Goal: Task Accomplishment & Management: Use online tool/utility

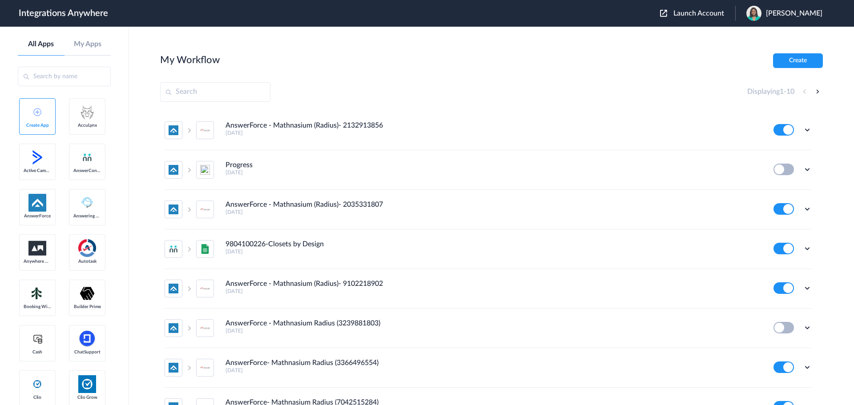
drag, startPoint x: 696, startPoint y: 12, endPoint x: 674, endPoint y: 24, distance: 24.5
click at [696, 12] on span "Launch Account" at bounding box center [698, 13] width 51 height 7
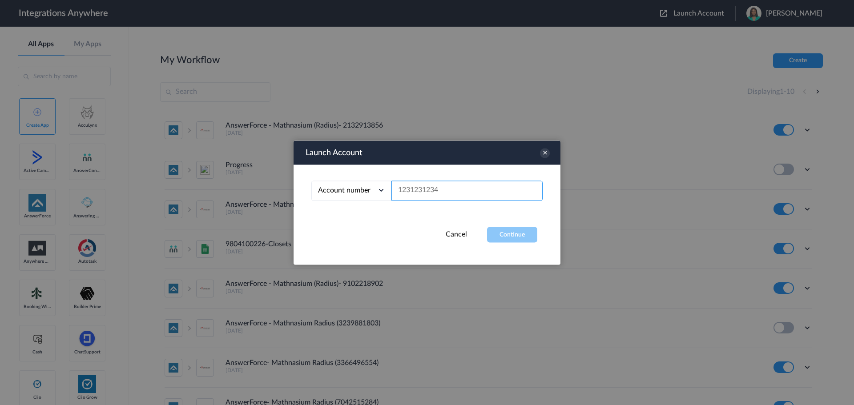
paste input "02080394384"
type input "02080394384"
click at [498, 239] on button "Continue" at bounding box center [512, 235] width 50 height 16
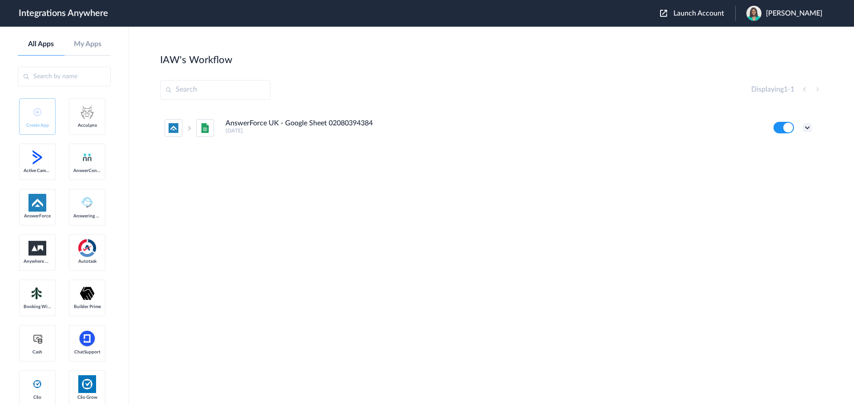
click at [805, 130] on icon at bounding box center [807, 127] width 9 height 9
click at [787, 151] on li "Edit" at bounding box center [783, 148] width 58 height 16
click at [805, 130] on icon at bounding box center [807, 127] width 9 height 9
click at [793, 146] on li "Edit" at bounding box center [783, 148] width 58 height 16
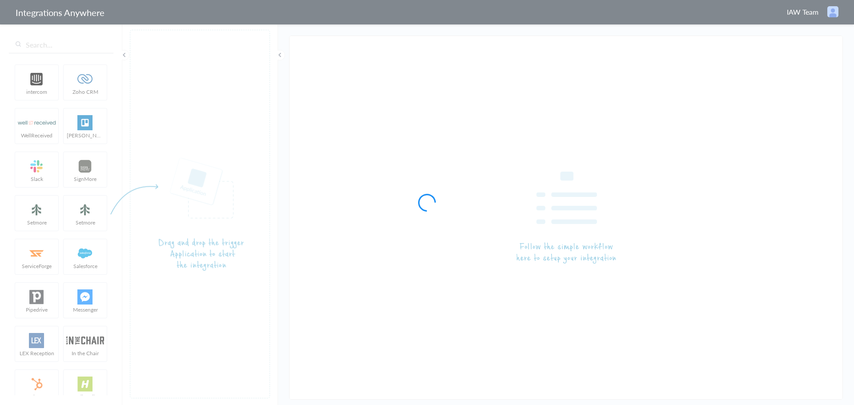
type input "AnswerForce UK - Google Sheet 02080394384"
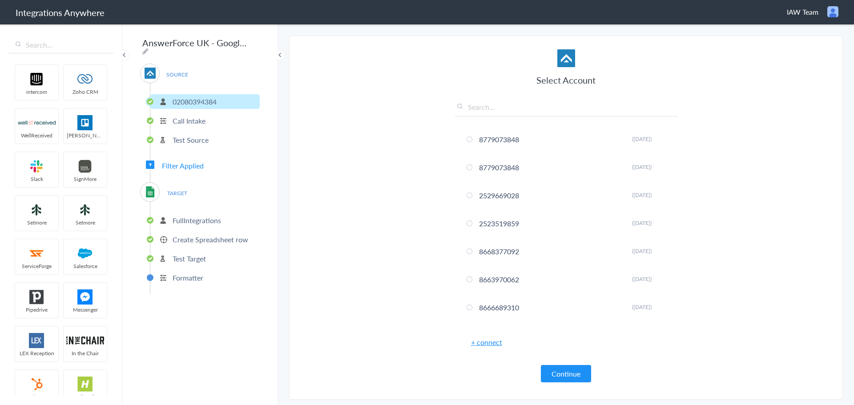
click at [193, 123] on li "Call Intake" at bounding box center [204, 120] width 109 height 15
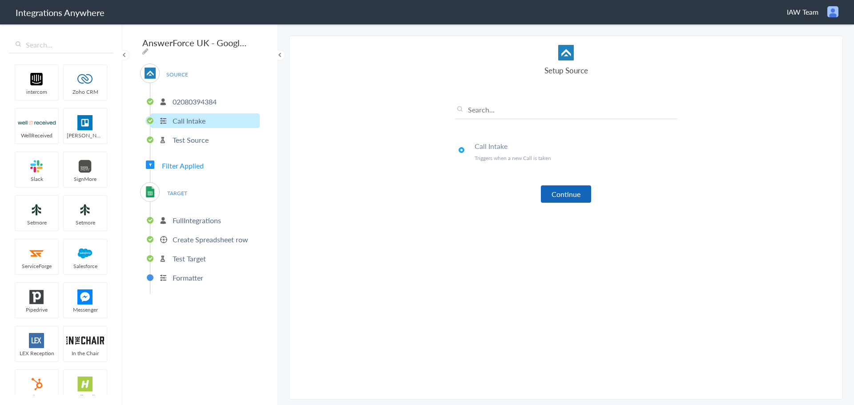
click at [558, 196] on button "Continue" at bounding box center [566, 193] width 50 height 17
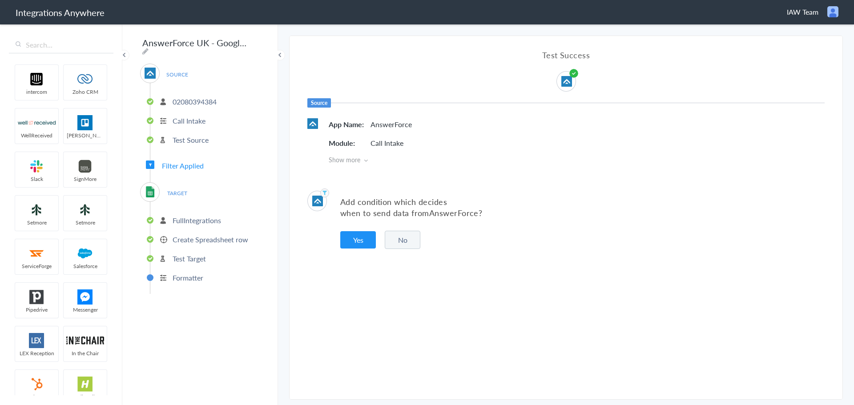
click at [191, 215] on p "FullIntegrations" at bounding box center [197, 220] width 48 height 10
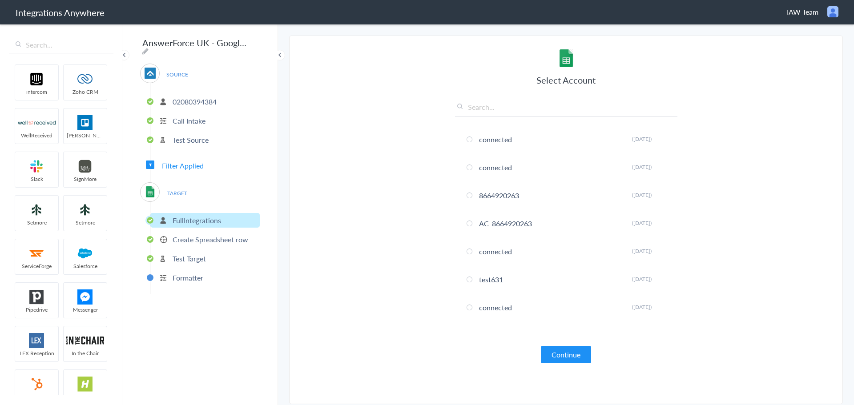
click at [192, 237] on p "Create Spreadsheet row" at bounding box center [211, 239] width 76 height 10
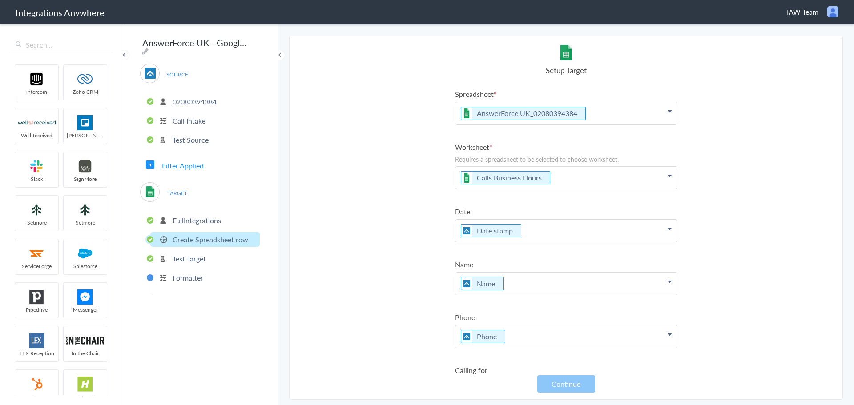
click at [196, 97] on p "02080394384" at bounding box center [195, 102] width 44 height 10
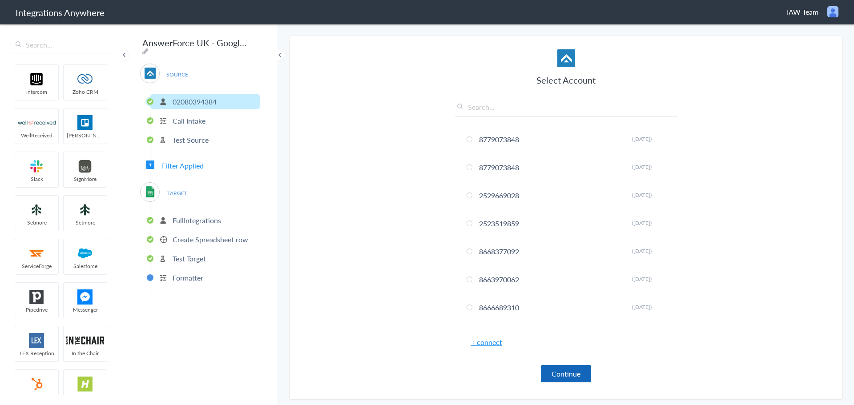
click at [567, 374] on button "Continue" at bounding box center [566, 373] width 50 height 17
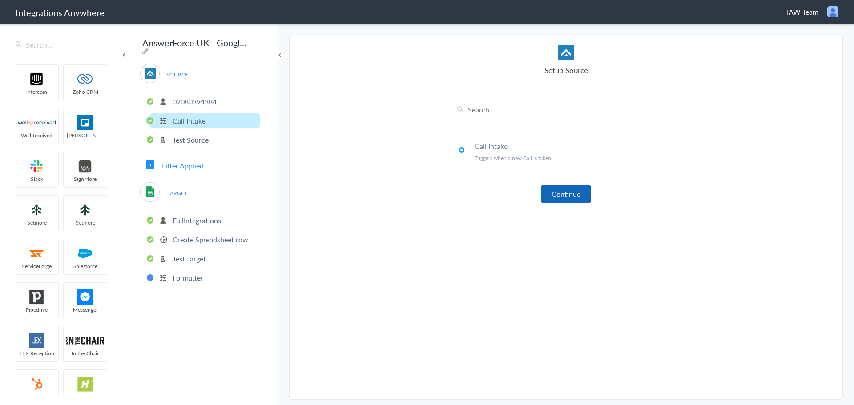
click at [560, 199] on button "Continue" at bounding box center [566, 193] width 50 height 17
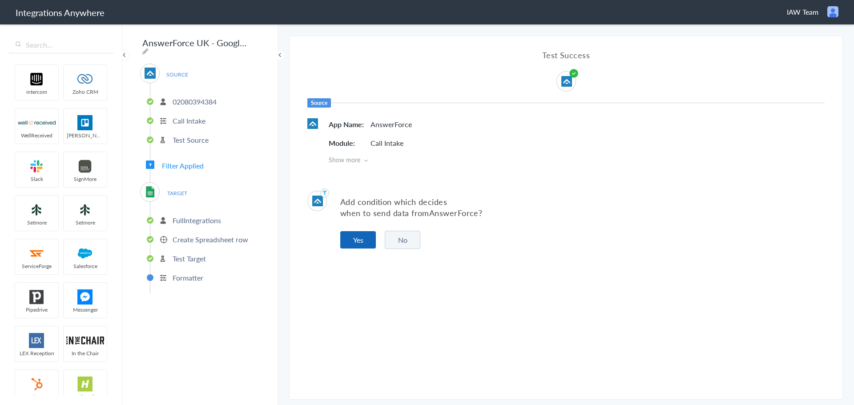
click at [356, 239] on button "Yes" at bounding box center [358, 239] width 36 height 17
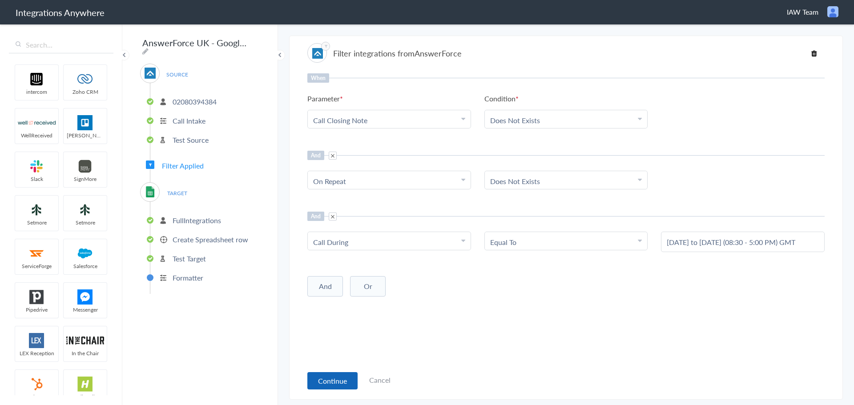
click at [334, 381] on button "Continue" at bounding box center [332, 380] width 50 height 17
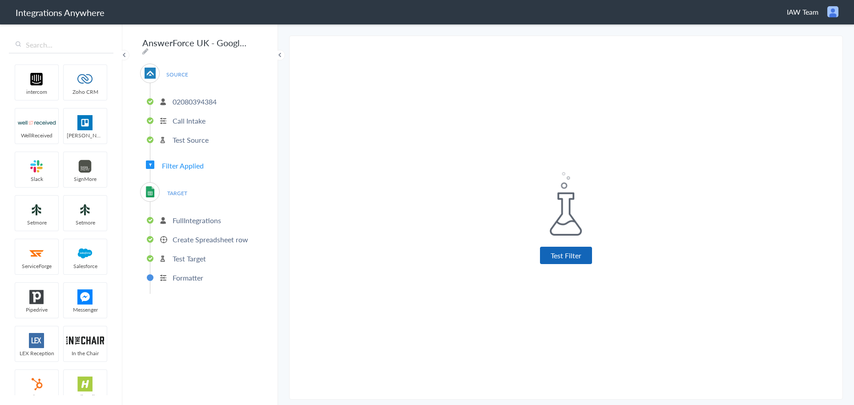
click at [577, 252] on button "Test Filter" at bounding box center [566, 255] width 52 height 17
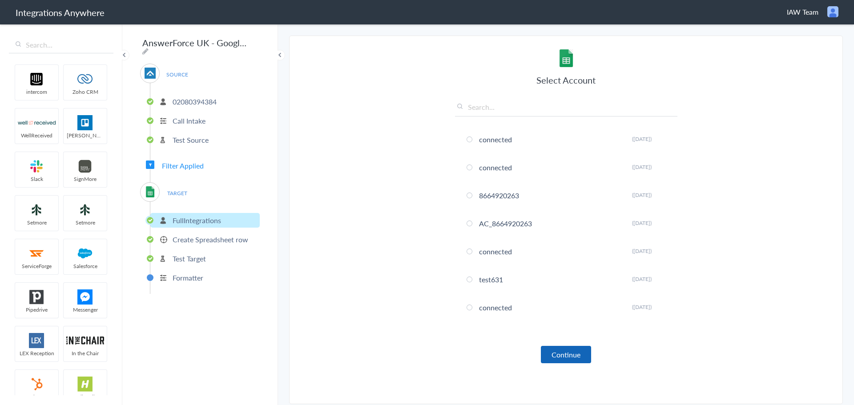
click at [578, 354] on button "Continue" at bounding box center [566, 354] width 50 height 17
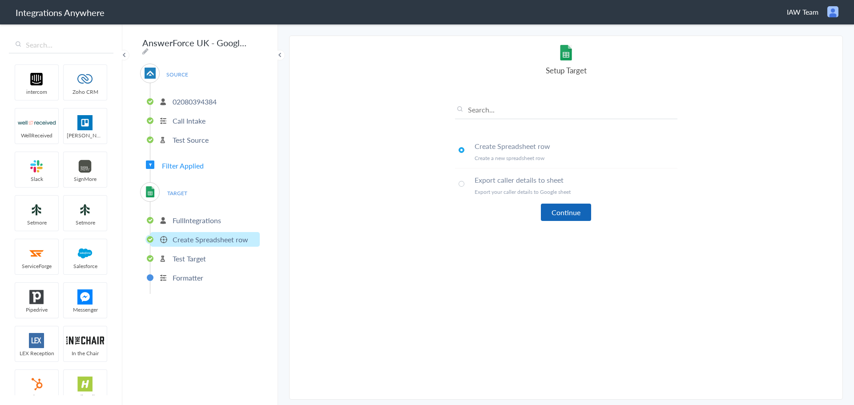
click at [578, 213] on button "Continue" at bounding box center [566, 212] width 50 height 17
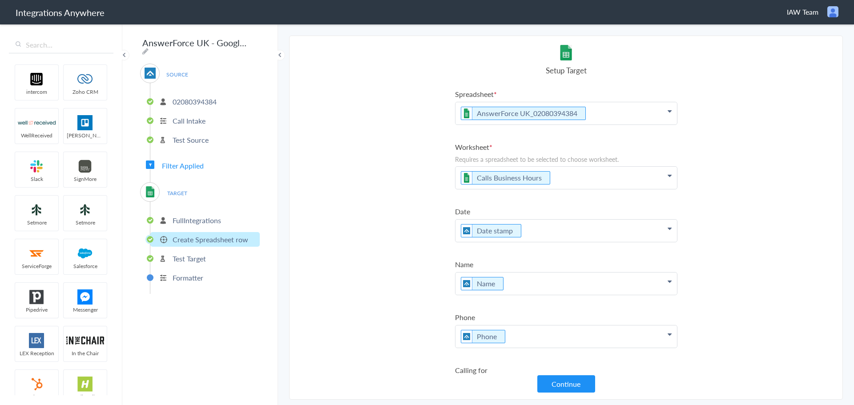
click at [206, 97] on p "02080394384" at bounding box center [195, 102] width 44 height 10
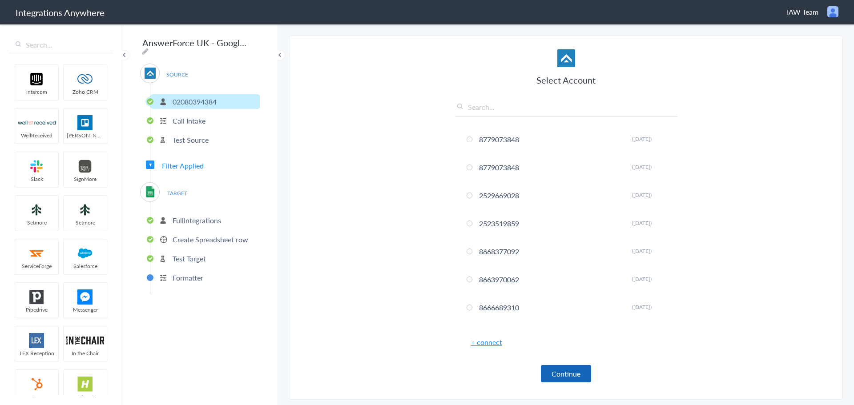
click at [571, 371] on button "Continue" at bounding box center [566, 373] width 50 height 17
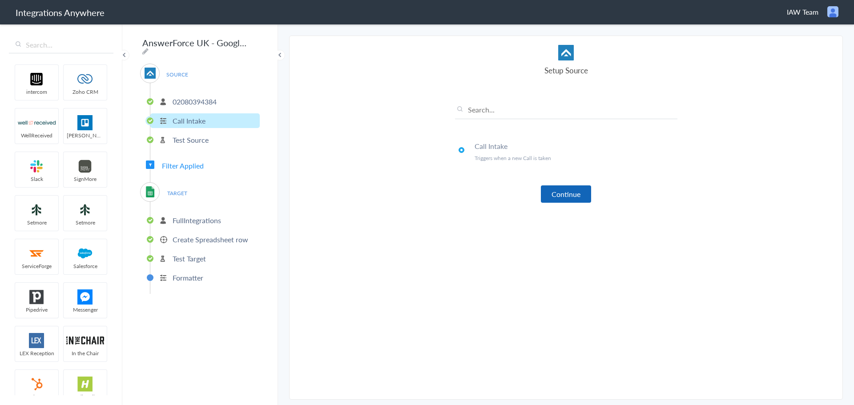
click at [569, 196] on button "Continue" at bounding box center [566, 193] width 50 height 17
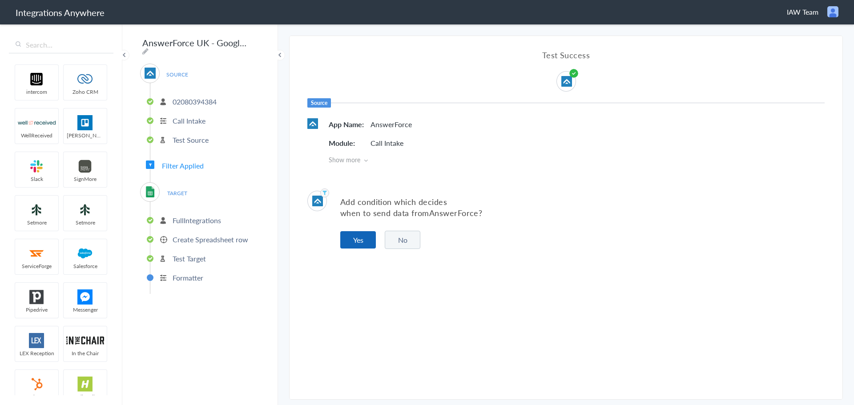
click at [359, 233] on button "Yes" at bounding box center [358, 239] width 36 height 17
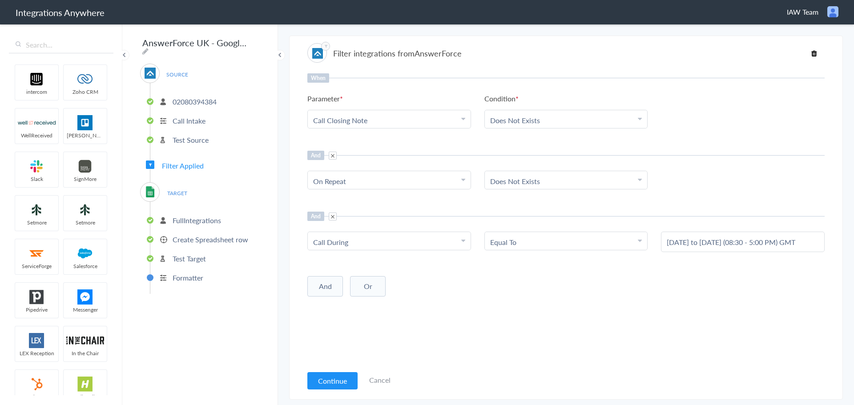
click at [332, 382] on button "Continue" at bounding box center [332, 380] width 50 height 17
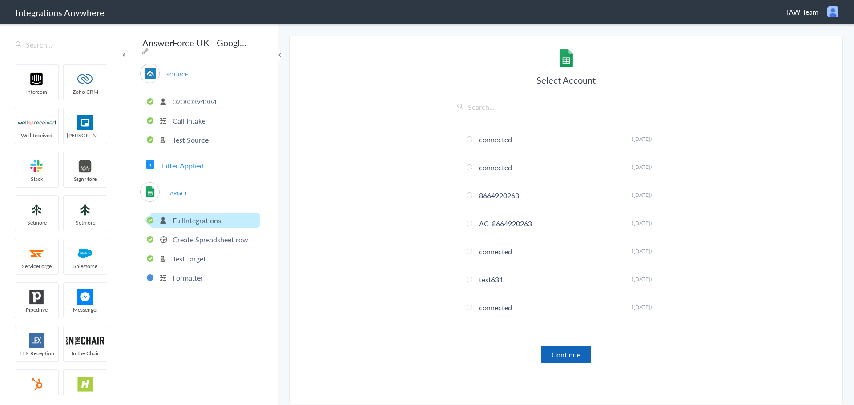
click at [576, 354] on button "Continue" at bounding box center [566, 354] width 50 height 17
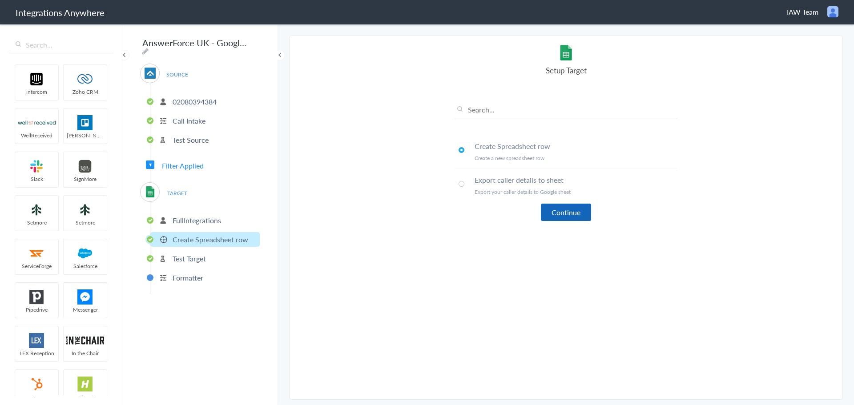
click at [554, 208] on button "Continue" at bounding box center [566, 212] width 50 height 17
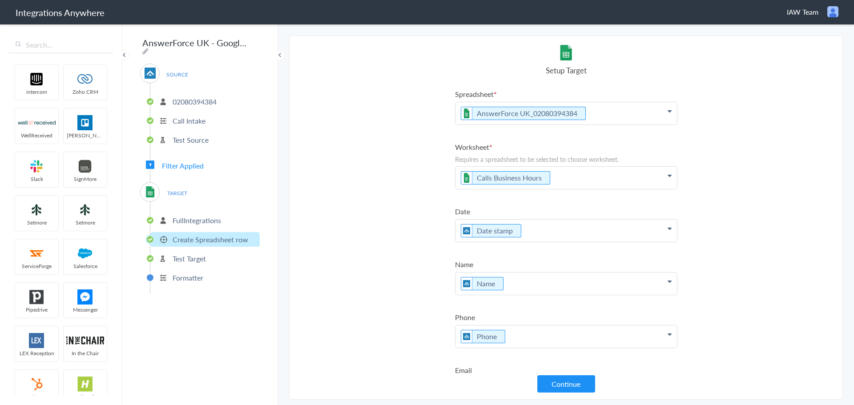
scroll to position [178, 0]
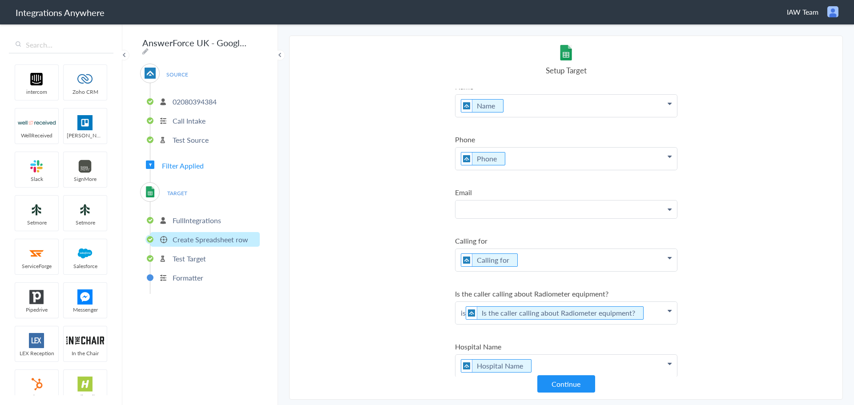
click at [511, 204] on p at bounding box center [565, 210] width 221 height 18
click at [501, 258] on link "Email" at bounding box center [565, 254] width 221 height 19
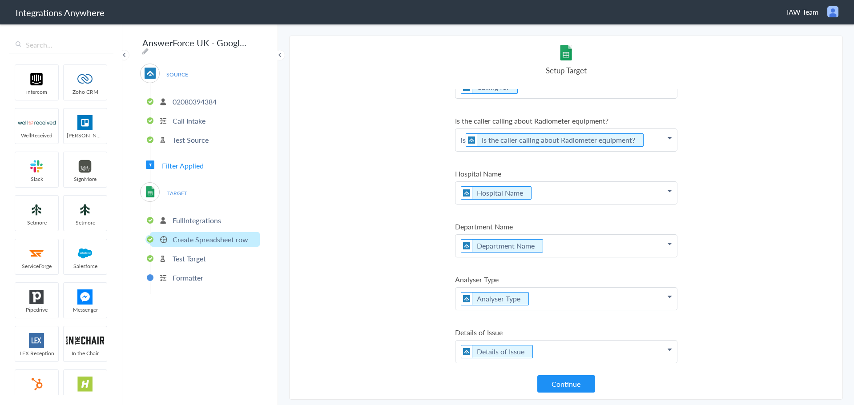
scroll to position [356, 0]
drag, startPoint x: 466, startPoint y: 141, endPoint x: 445, endPoint y: 141, distance: 20.9
click at [445, 141] on section "Select Account 8779073848 Rename Delete (3 years ago) 8779073848 Rename Delete …" at bounding box center [566, 218] width 554 height 364
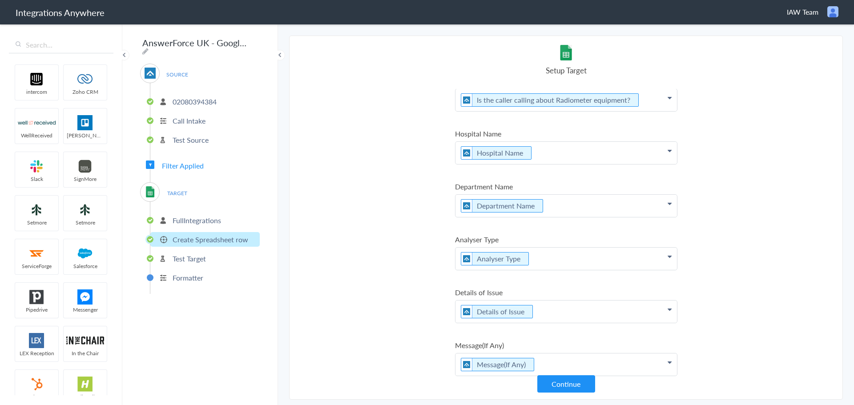
scroll to position [412, 0]
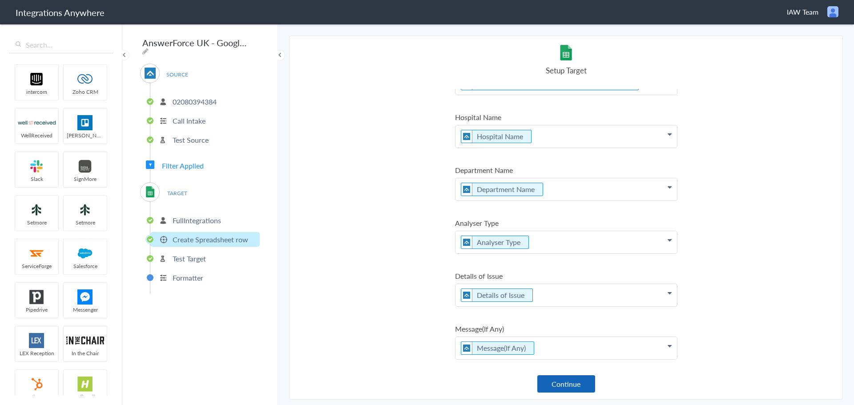
click at [560, 385] on button "Continue" at bounding box center [566, 383] width 58 height 17
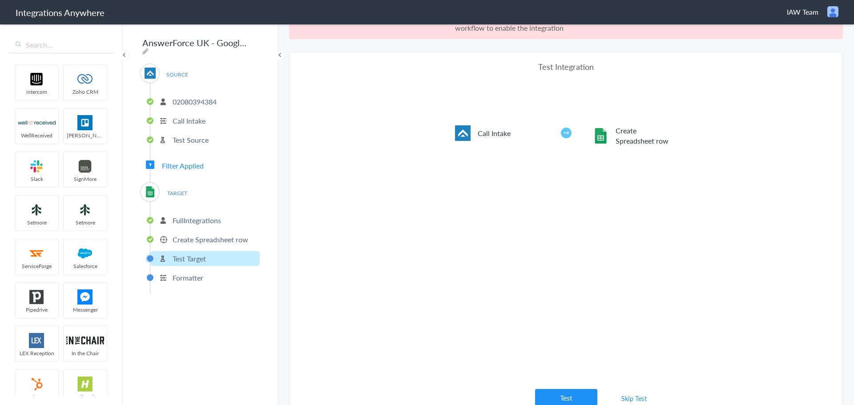
scroll to position [33, 0]
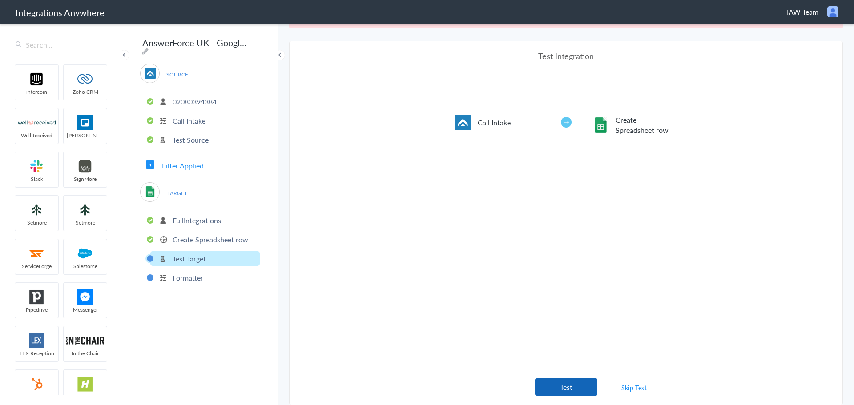
click at [566, 383] on button "Test" at bounding box center [566, 386] width 62 height 17
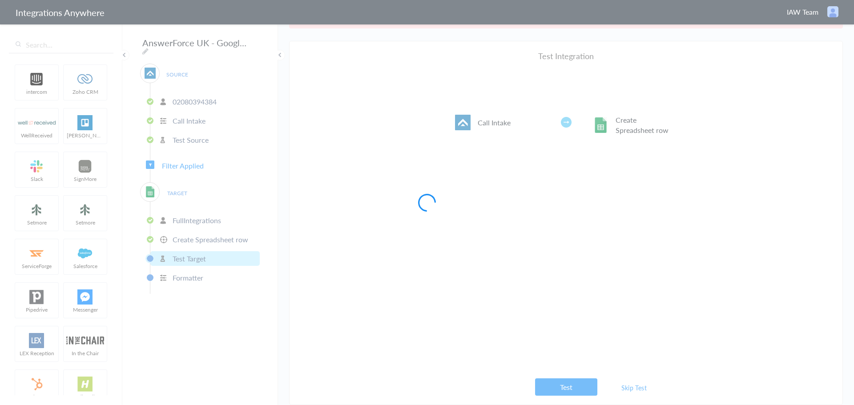
scroll to position [0, 0]
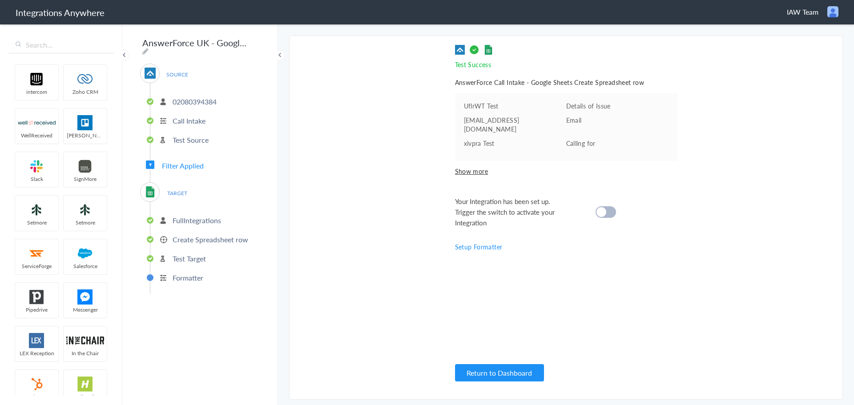
click at [612, 206] on div at bounding box center [606, 212] width 20 height 12
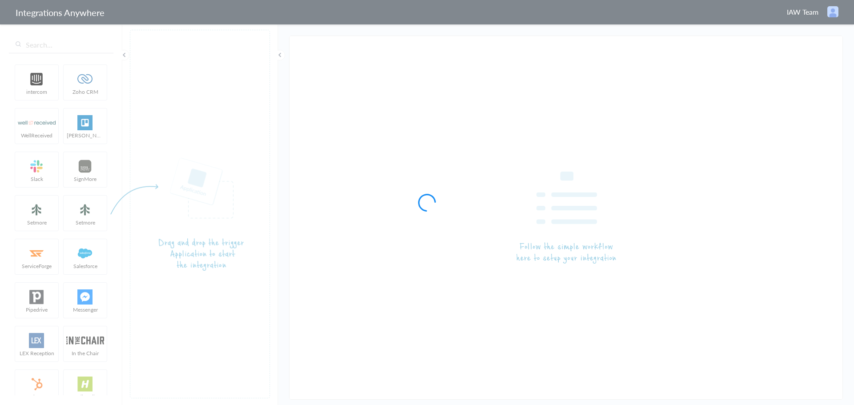
type input "AnswerForce UK - Google Sheet 02080394384"
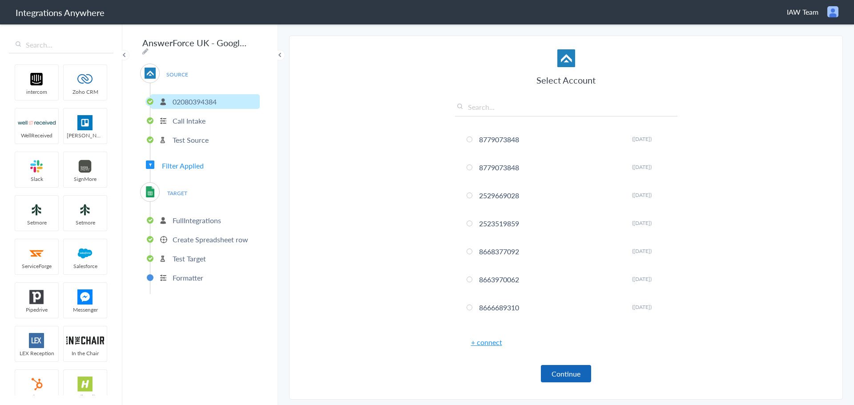
click at [565, 369] on button "Continue" at bounding box center [566, 373] width 50 height 17
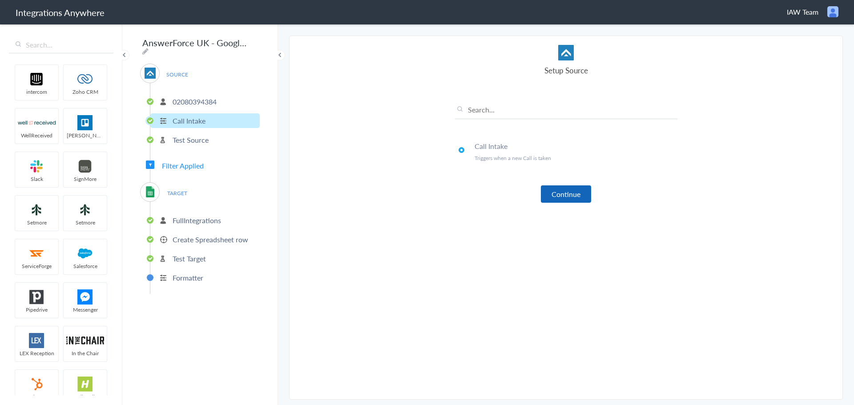
click at [563, 197] on button "Continue" at bounding box center [566, 193] width 50 height 17
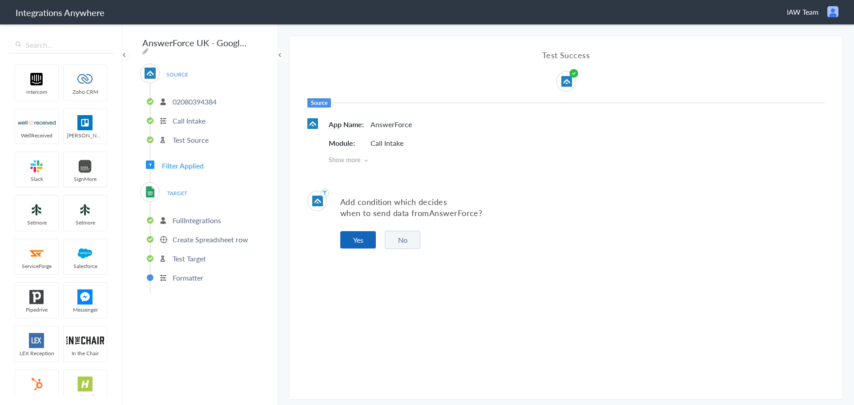
click at [352, 238] on button "Yes" at bounding box center [358, 239] width 36 height 17
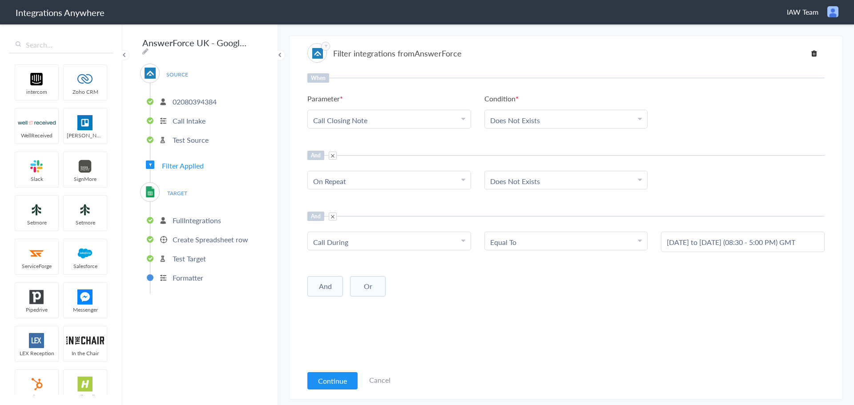
click at [331, 381] on button "Continue" at bounding box center [332, 380] width 50 height 17
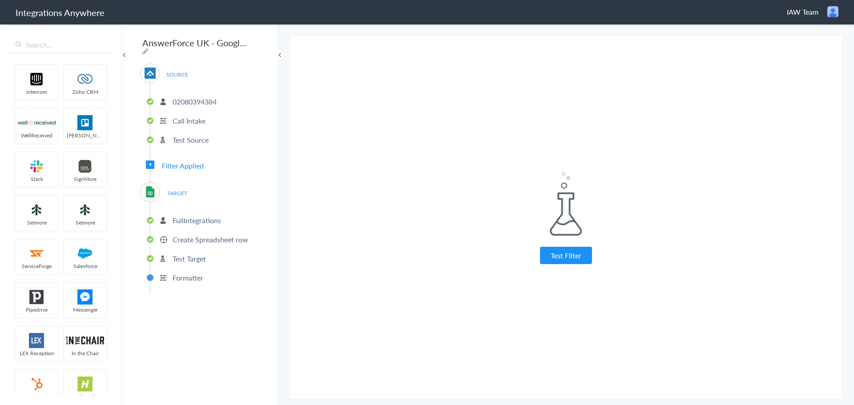
click at [572, 251] on button "Test Filter" at bounding box center [566, 255] width 52 height 17
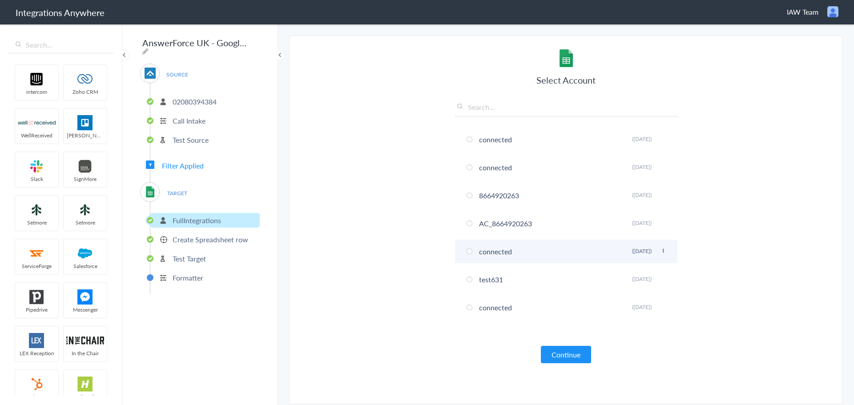
scroll to position [19, 0]
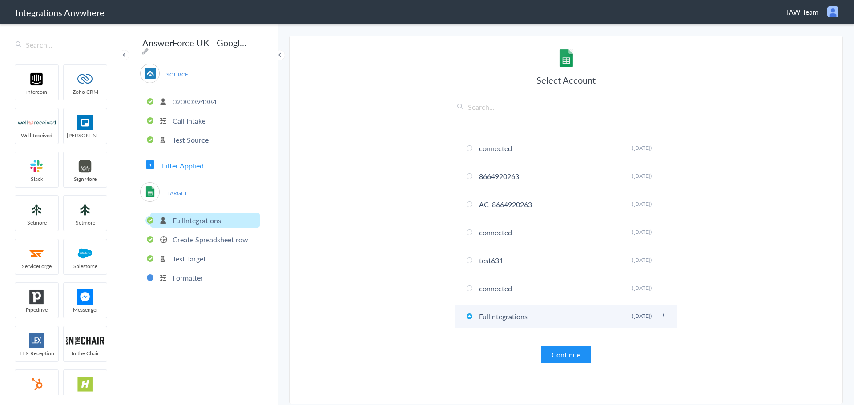
click at [660, 314] on icon at bounding box center [662, 316] width 5 height 5
click at [660, 315] on icon at bounding box center [662, 316] width 5 height 5
click at [179, 187] on span "TARGET" at bounding box center [177, 193] width 34 height 12
click at [185, 161] on span "Filter Applied" at bounding box center [183, 166] width 42 height 10
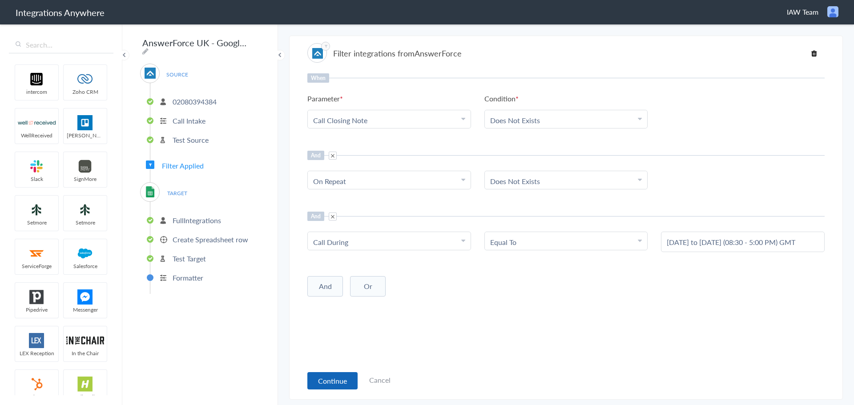
click at [328, 381] on button "Continue" at bounding box center [332, 380] width 50 height 17
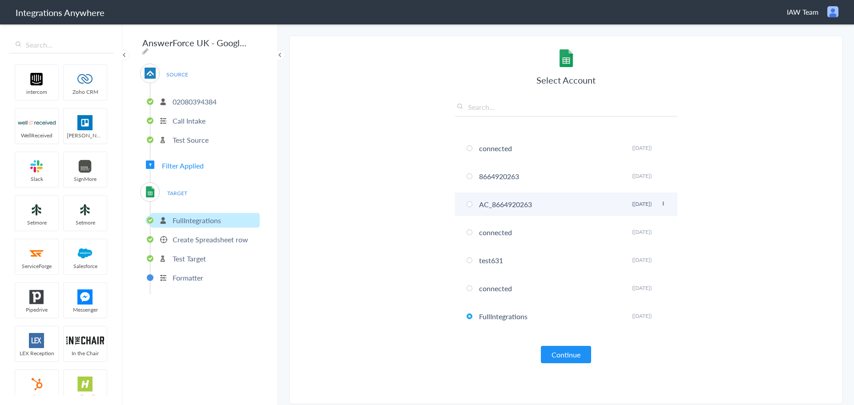
scroll to position [0, 0]
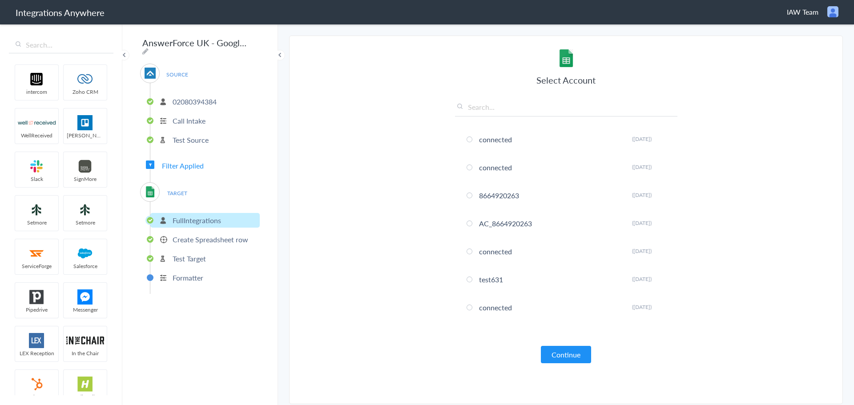
click at [505, 107] on input "text" at bounding box center [566, 109] width 222 height 15
paste input "acservices@anywhere.co"
type input "acservices@anywhere.co"
drag, startPoint x: 550, startPoint y: 109, endPoint x: 420, endPoint y: 110, distance: 129.9
click at [420, 110] on section "Select Account 8779073848 Rename Delete (3 years ago) 8779073848 Rename Delete …" at bounding box center [566, 220] width 554 height 369
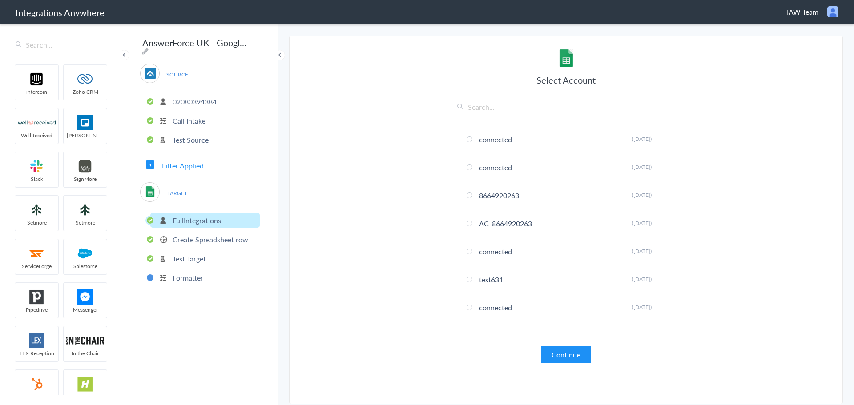
paste input "https://docs.google.com/spreadsheets/d/11GBg2KGS9ay0U9yM5bnQd3ZOG2od2kqONsY50q0…"
type input "https://docs.google.com/spreadsheets/d/11GBg2KGS9ay0U9yM5bnQd3ZOG2od2kqONsY50q0…"
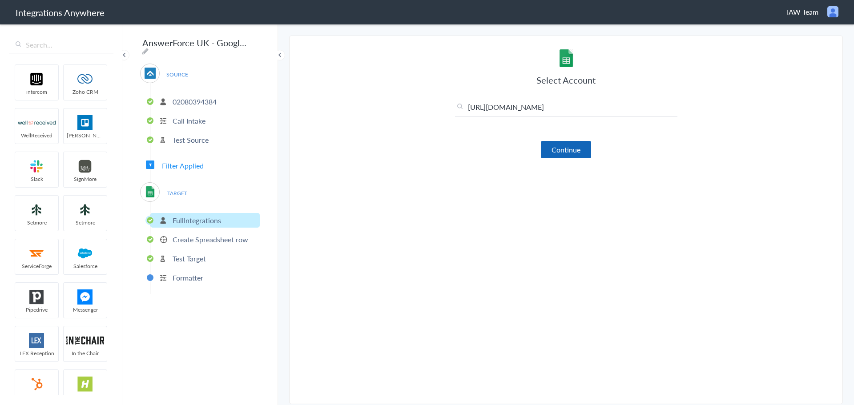
click at [575, 153] on button "Continue" at bounding box center [566, 149] width 50 height 17
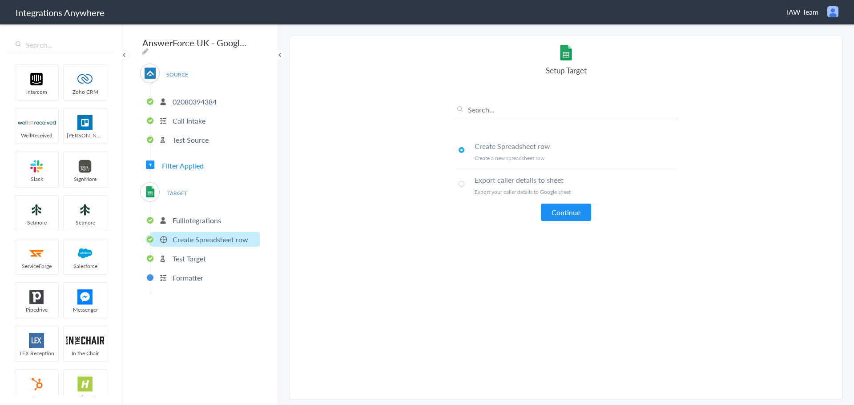
click at [199, 218] on p "FullIntegrations" at bounding box center [197, 220] width 48 height 10
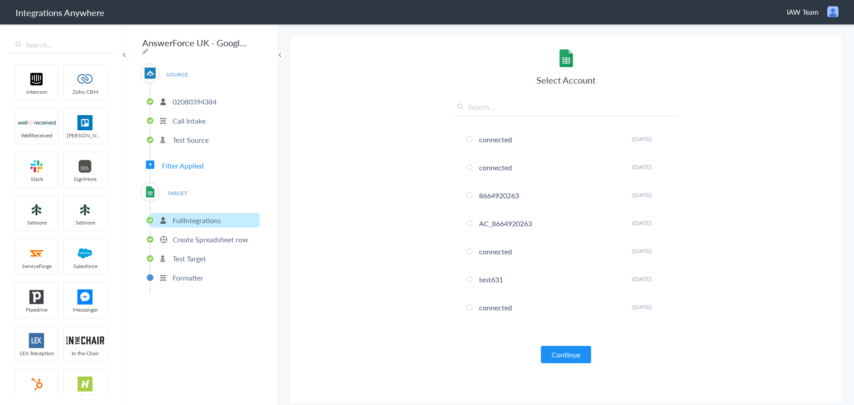
click at [487, 109] on input "text" at bounding box center [566, 109] width 222 height 15
click at [812, 13] on span "IAW Team" at bounding box center [803, 12] width 32 height 10
click at [809, 44] on li "Dashboard" at bounding box center [813, 45] width 61 height 13
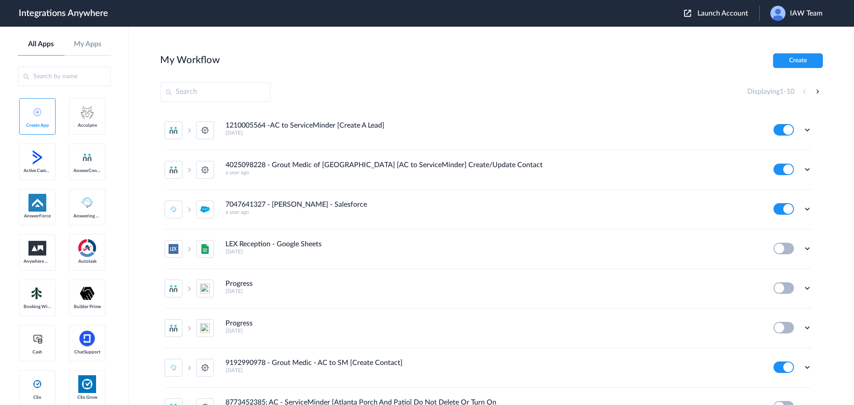
drag, startPoint x: 0, startPoint y: 0, endPoint x: 581, endPoint y: 71, distance: 585.6
click at [581, 71] on section "My Workflow Create Displaying 1 - 10 1210005564 -AC to ServiceMinder [Create A …" at bounding box center [491, 242] width 663 height 378
click at [797, 13] on span "IAW Team" at bounding box center [806, 13] width 32 height 8
click at [782, 35] on link "Logout" at bounding box center [775, 36] width 19 height 6
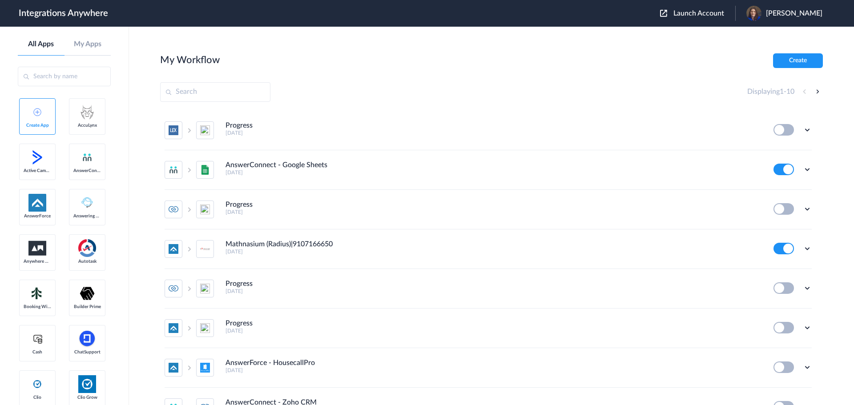
click at [690, 11] on span "Launch Account" at bounding box center [698, 13] width 51 height 7
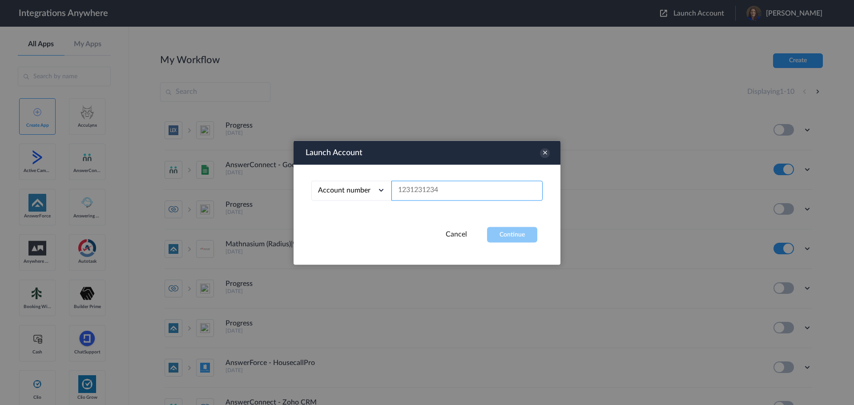
paste input "02080394384"
type input "02080394384"
click at [500, 233] on button "Continue" at bounding box center [512, 235] width 50 height 16
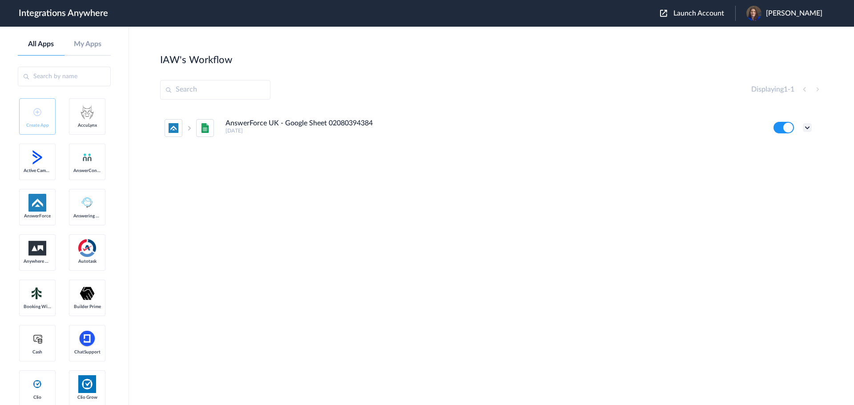
click at [808, 129] on icon at bounding box center [807, 127] width 9 height 9
click at [783, 148] on li "Edit" at bounding box center [783, 148] width 58 height 16
click at [807, 126] on icon at bounding box center [807, 127] width 9 height 9
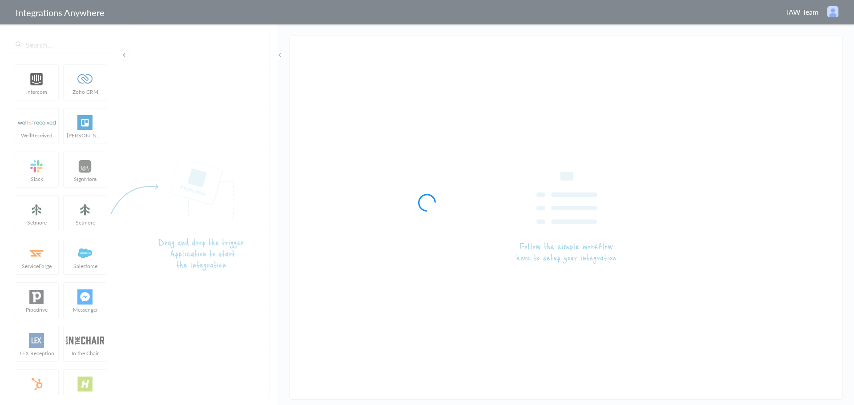
type input "AnswerForce UK - Google Sheet 02080394384"
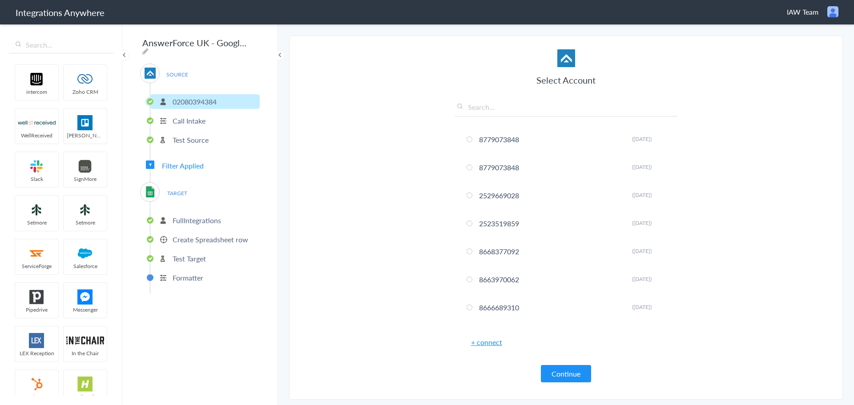
paste input "02080394384"
type input "02080394384"
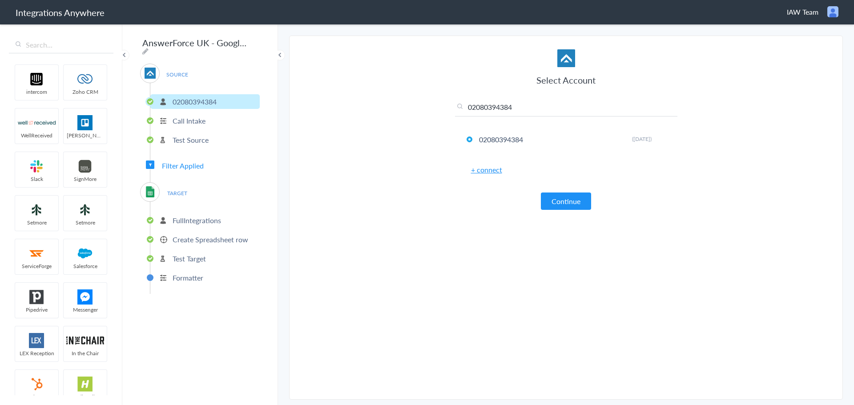
click at [489, 167] on link "+ connect" at bounding box center [486, 170] width 31 height 10
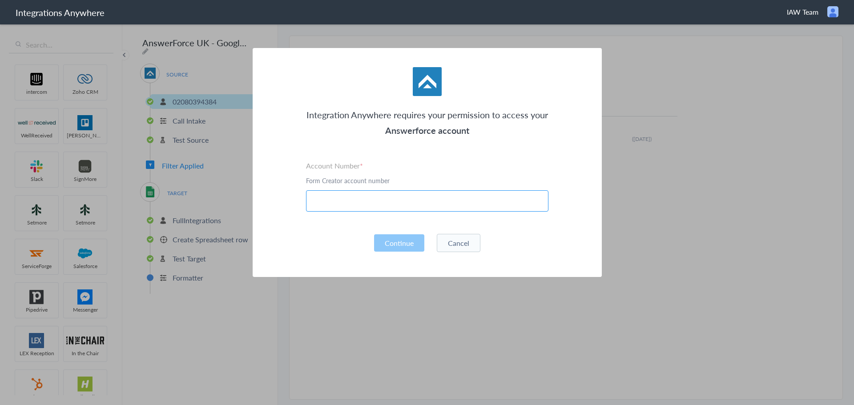
paste input "02080394384"
type input "02080394384"
click at [393, 243] on button "Continue" at bounding box center [399, 242] width 50 height 17
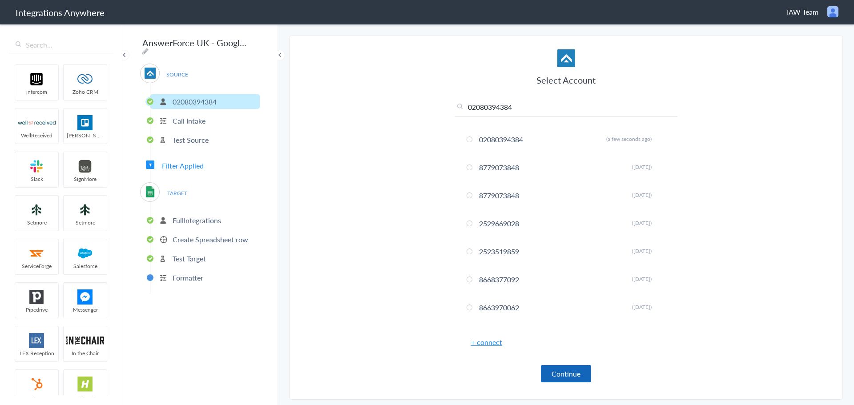
click at [577, 366] on button "Continue" at bounding box center [566, 373] width 50 height 17
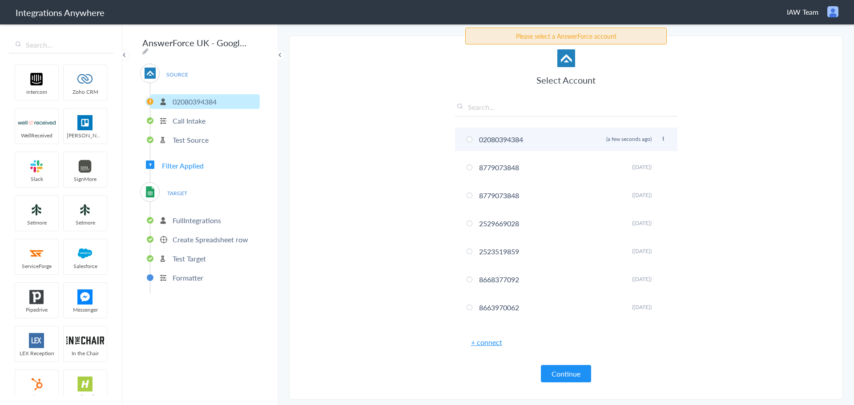
click at [473, 141] on li "02080394384 Rename Delete (a few seconds ago)" at bounding box center [566, 140] width 222 height 24
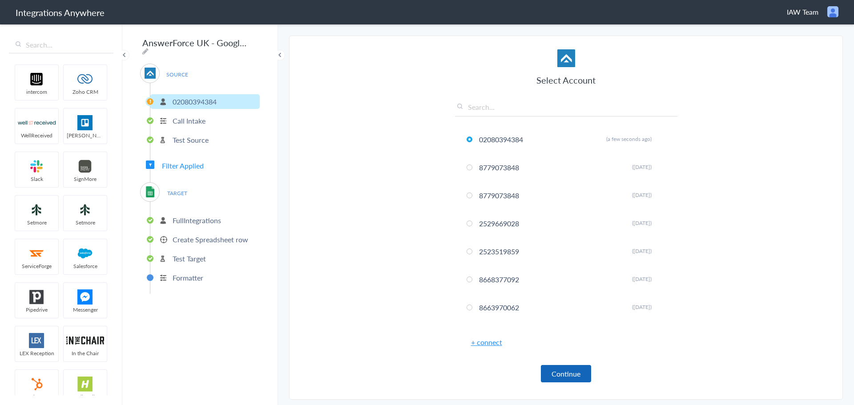
click at [551, 375] on button "Continue" at bounding box center [566, 373] width 50 height 17
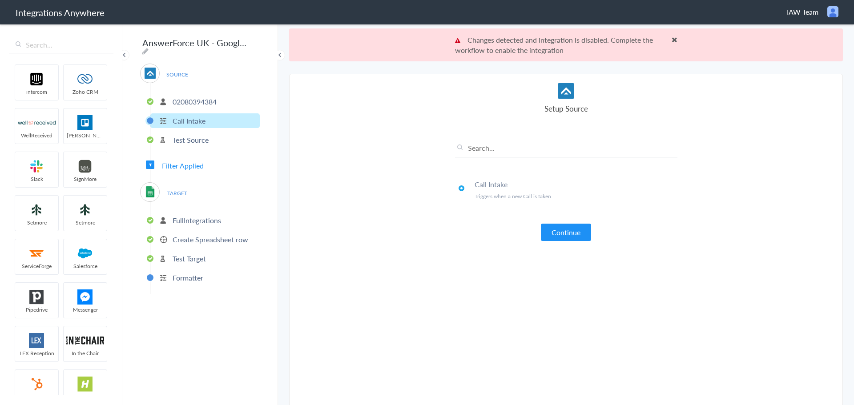
click at [567, 230] on button "Continue" at bounding box center [566, 232] width 50 height 17
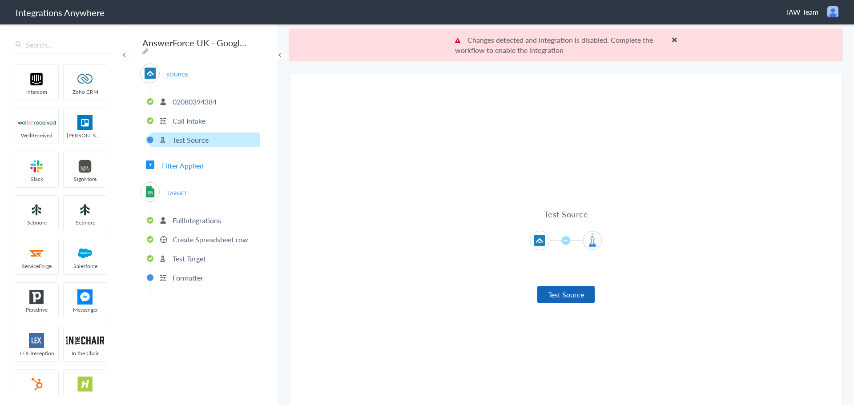
click at [565, 294] on button "Test Source" at bounding box center [565, 294] width 57 height 17
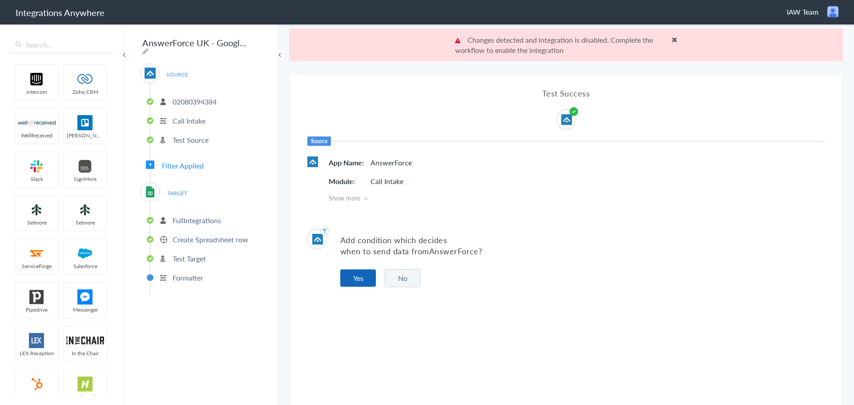
click at [361, 278] on button "Yes" at bounding box center [358, 278] width 36 height 17
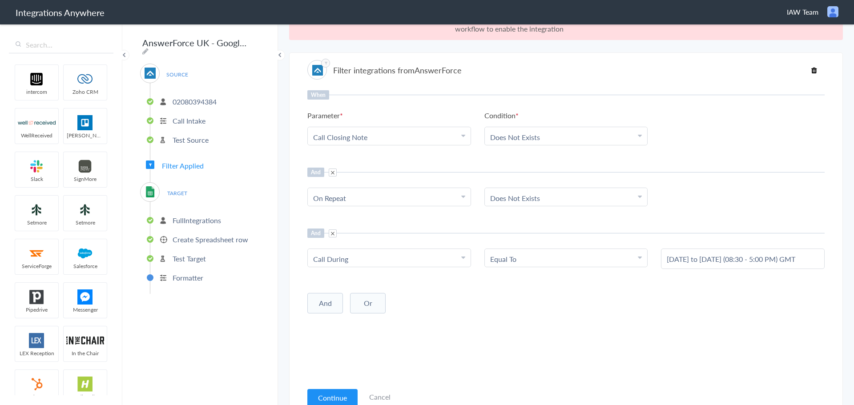
scroll to position [33, 0]
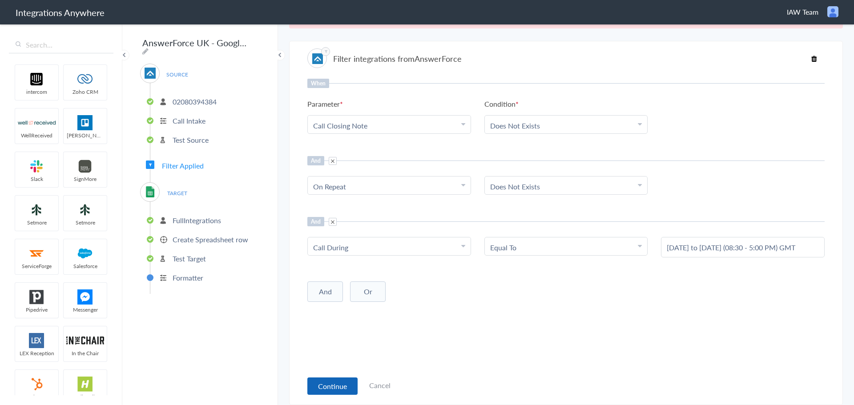
click at [332, 387] on button "Continue" at bounding box center [332, 386] width 50 height 17
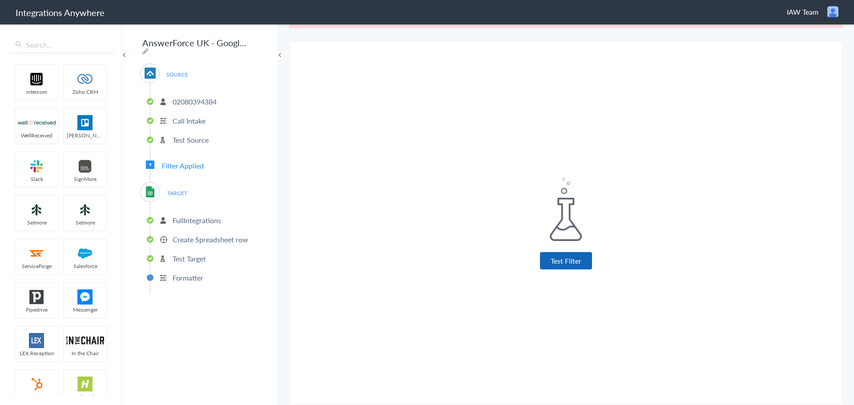
click at [565, 256] on button "Test Filter" at bounding box center [566, 260] width 52 height 17
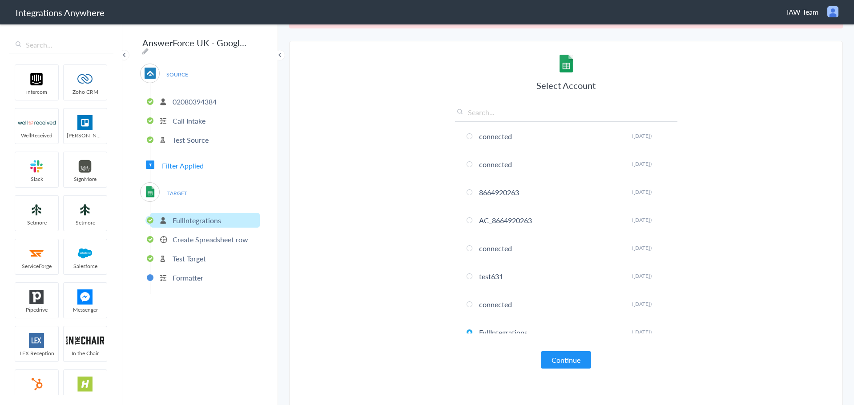
scroll to position [0, 0]
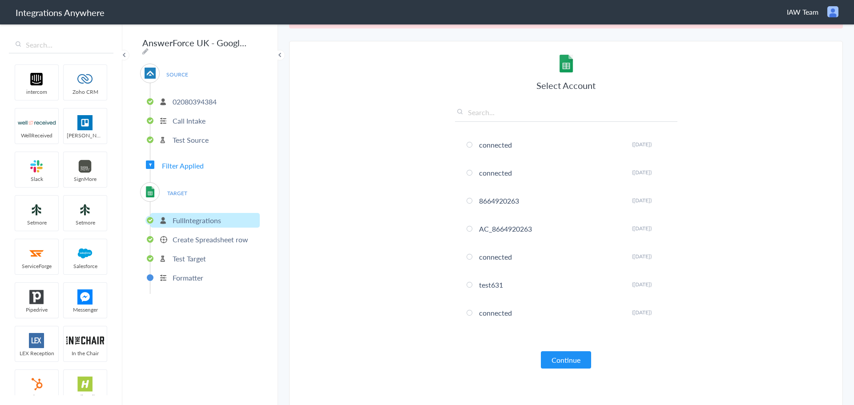
click at [486, 113] on input "text" at bounding box center [566, 114] width 222 height 15
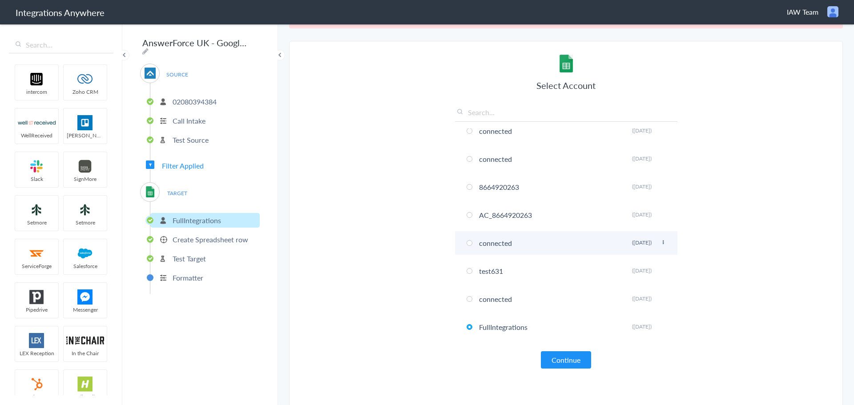
scroll to position [19, 0]
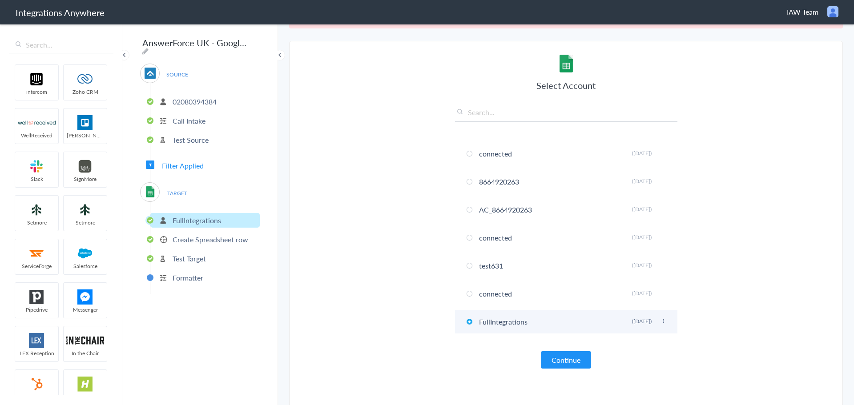
click at [660, 322] on icon at bounding box center [662, 321] width 5 height 5
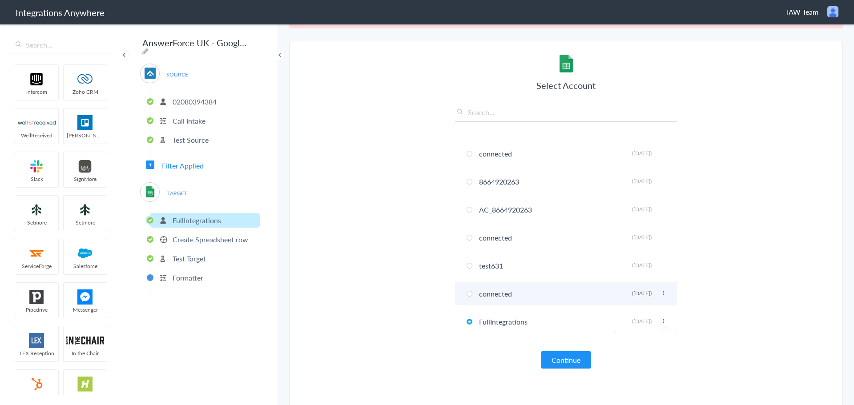
click at [660, 294] on icon at bounding box center [662, 293] width 5 height 5
click at [640, 327] on li "Delete" at bounding box center [645, 326] width 61 height 13
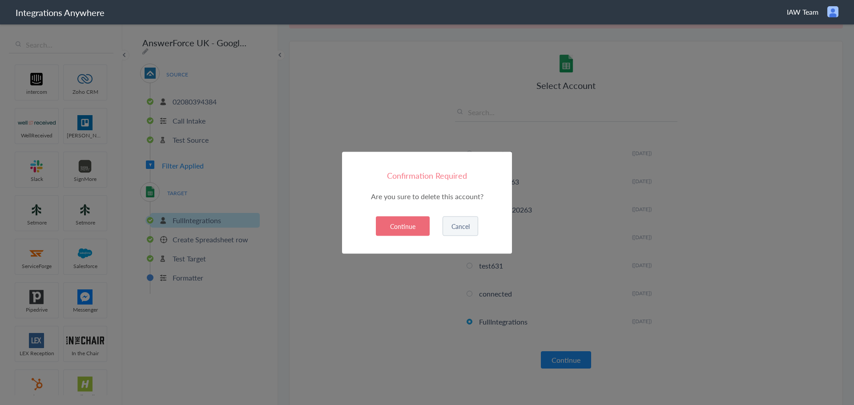
click at [419, 231] on button "Continue" at bounding box center [403, 226] width 54 height 20
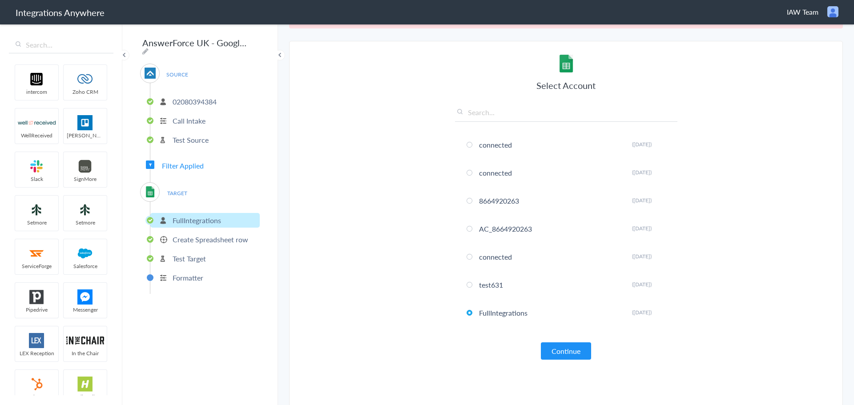
scroll to position [0, 0]
click at [660, 285] on icon at bounding box center [662, 284] width 5 height 5
click at [632, 318] on li "Delete" at bounding box center [645, 317] width 61 height 13
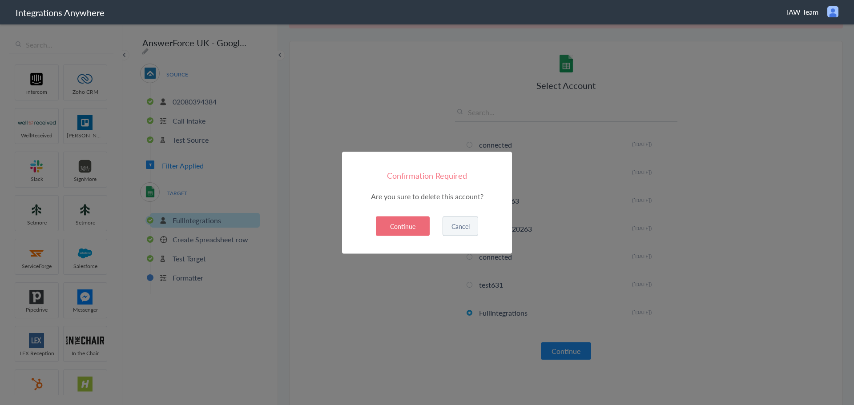
click at [411, 233] on button "Continue" at bounding box center [403, 226] width 54 height 20
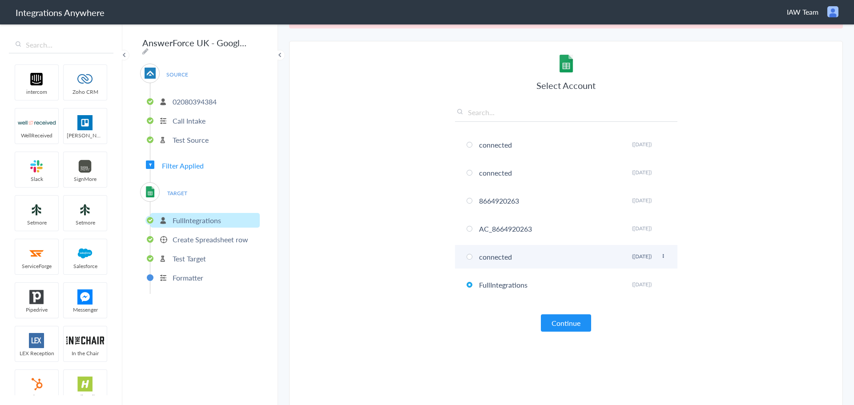
click at [661, 254] on icon at bounding box center [662, 256] width 5 height 5
click at [625, 294] on li "Delete" at bounding box center [645, 289] width 61 height 13
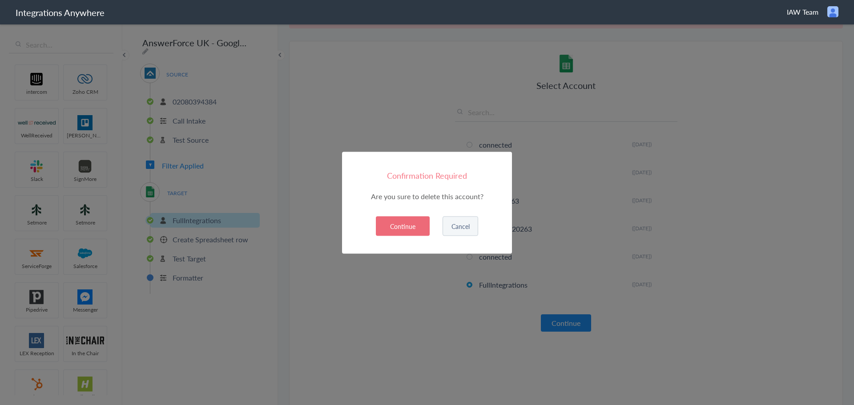
click at [414, 228] on button "Continue" at bounding box center [403, 226] width 54 height 20
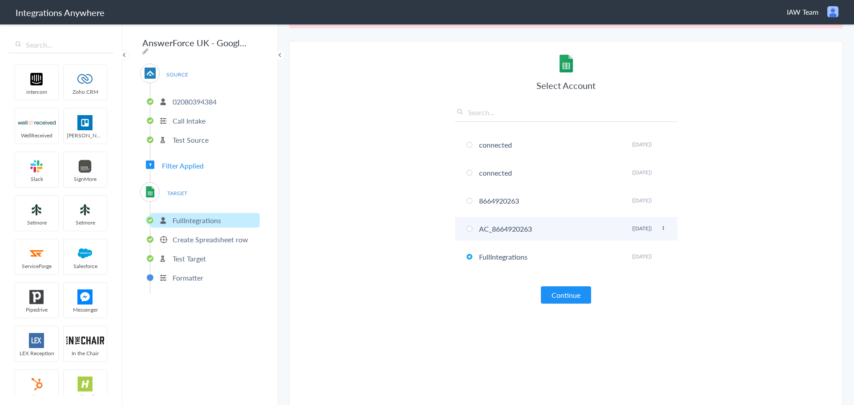
click at [660, 229] on icon at bounding box center [662, 228] width 5 height 5
click at [630, 266] on li "Delete" at bounding box center [645, 261] width 61 height 13
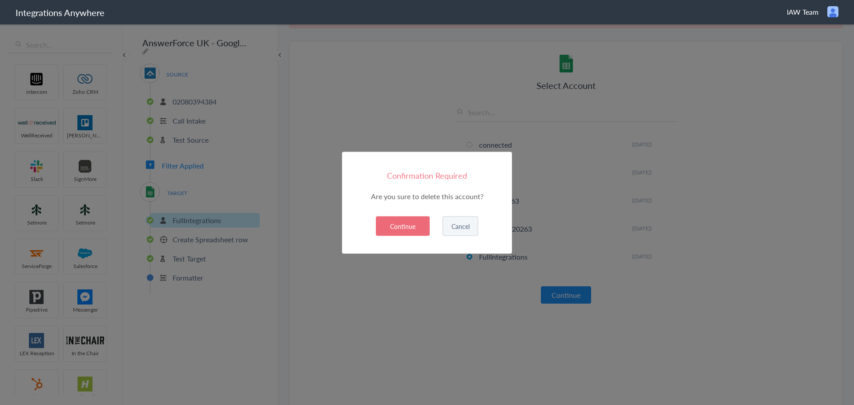
click at [409, 230] on button "Continue" at bounding box center [403, 226] width 54 height 20
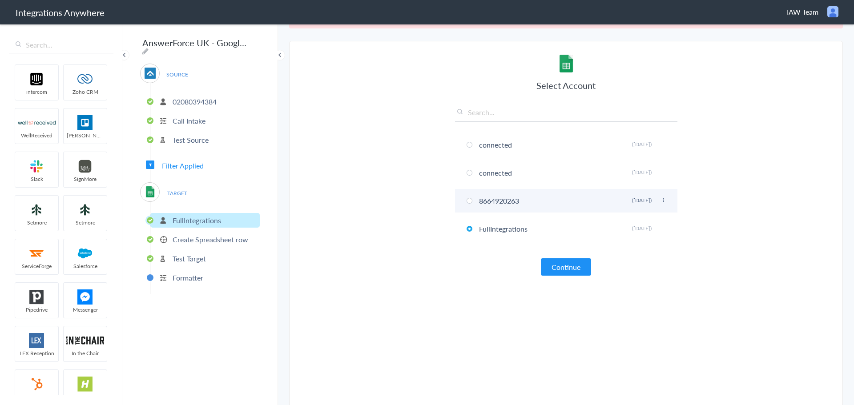
click at [656, 201] on li "8664920263 [PERSON_NAME] ([DATE])" at bounding box center [566, 201] width 222 height 24
click at [660, 200] on icon at bounding box center [662, 200] width 5 height 5
click at [623, 237] on li "Delete" at bounding box center [645, 233] width 61 height 13
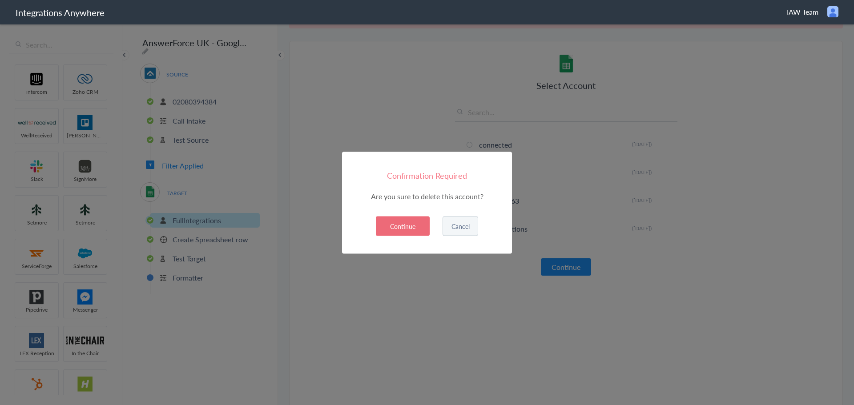
click at [417, 231] on button "Continue" at bounding box center [403, 226] width 54 height 20
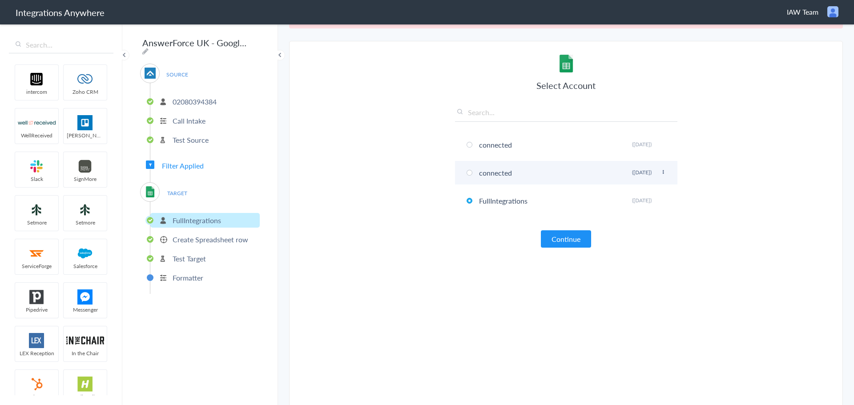
click at [660, 172] on icon at bounding box center [662, 172] width 5 height 5
click at [632, 208] on li "Delete" at bounding box center [645, 205] width 61 height 13
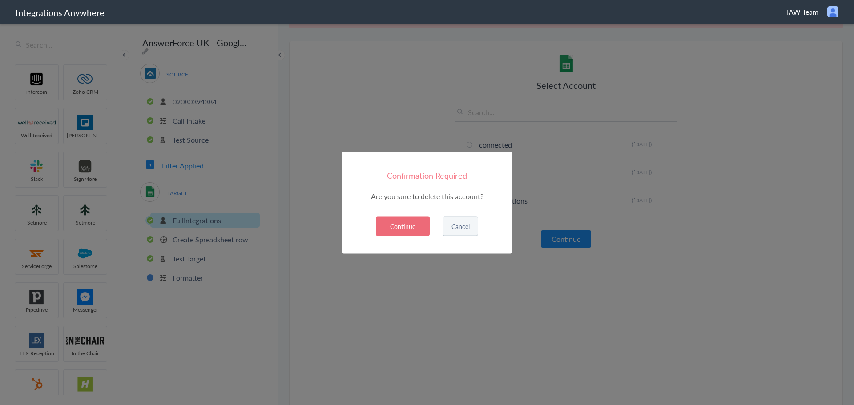
click at [414, 223] on button "Continue" at bounding box center [403, 226] width 54 height 20
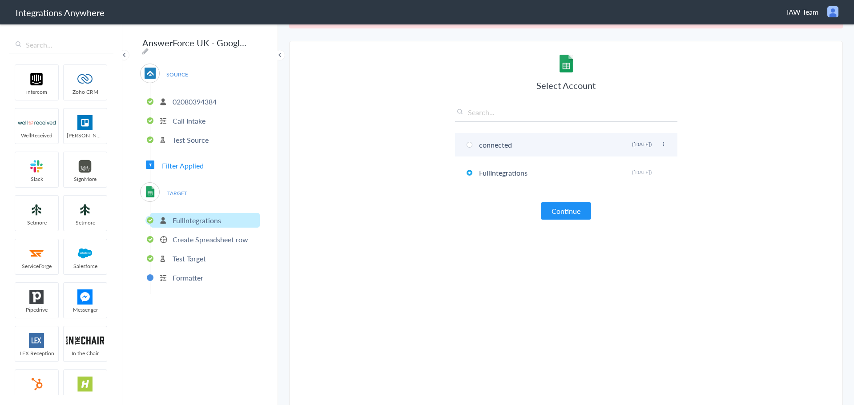
click at [660, 143] on icon at bounding box center [662, 144] width 5 height 5
click at [616, 179] on li "Delete" at bounding box center [645, 177] width 61 height 13
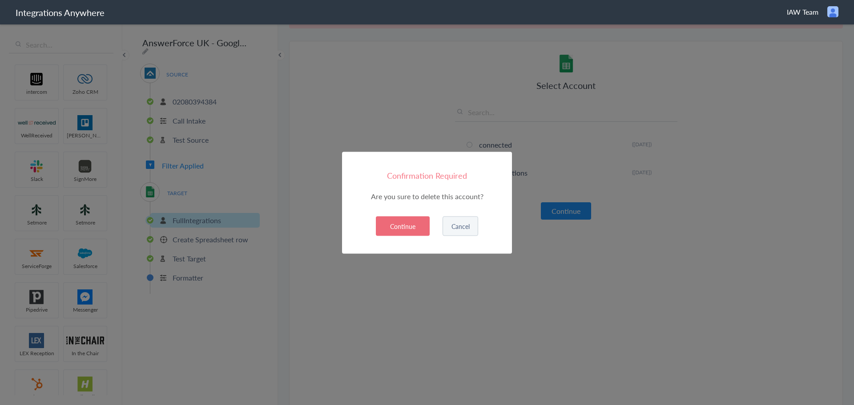
click at [405, 223] on button "Continue" at bounding box center [403, 226] width 54 height 20
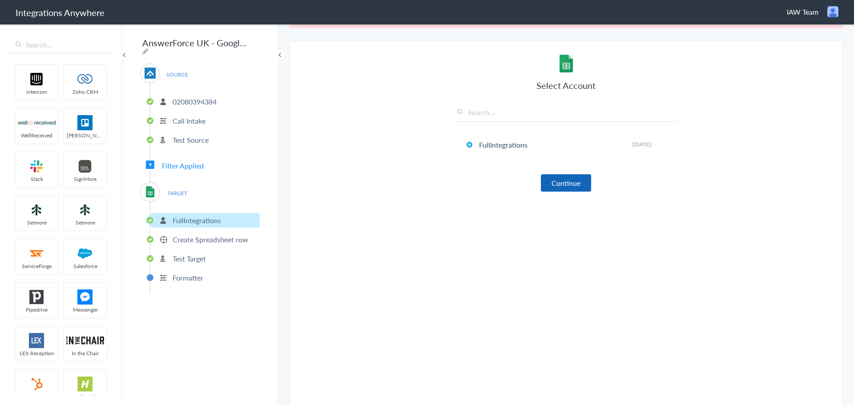
click at [576, 182] on button "Continue" at bounding box center [566, 182] width 50 height 17
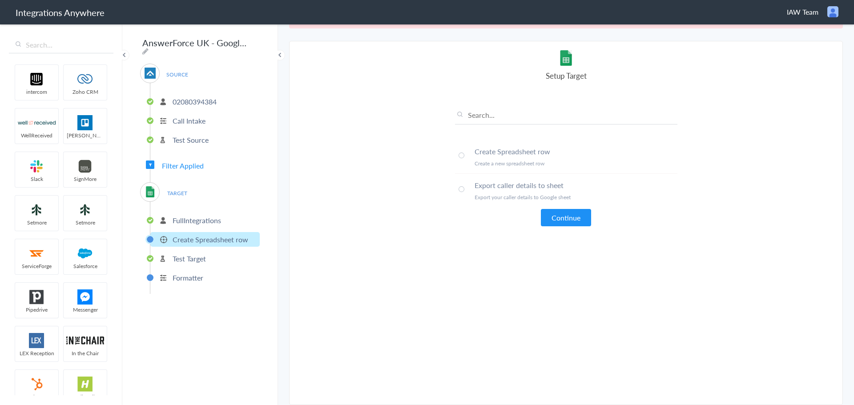
click at [460, 155] on span at bounding box center [462, 156] width 6 height 6
click at [579, 215] on button "Continue" at bounding box center [566, 217] width 50 height 17
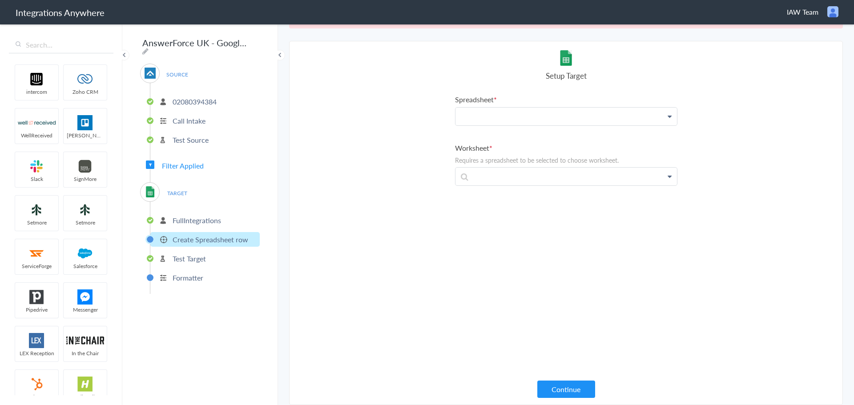
click at [505, 116] on p at bounding box center [565, 117] width 221 height 18
click at [763, 209] on section "Select Account 02080394384 Rename Delete (a few seconds ago) 8779073848 Rename …" at bounding box center [566, 223] width 554 height 364
paste p "To enrich screen reader interactions, please activate Accessibility in Grammarl…"
drag, startPoint x: 479, startPoint y: 118, endPoint x: 421, endPoint y: 113, distance: 58.5
click at [421, 113] on section "Select Account 02080394384 Rename Delete (a few seconds ago) 8779073848 Rename …" at bounding box center [566, 223] width 554 height 364
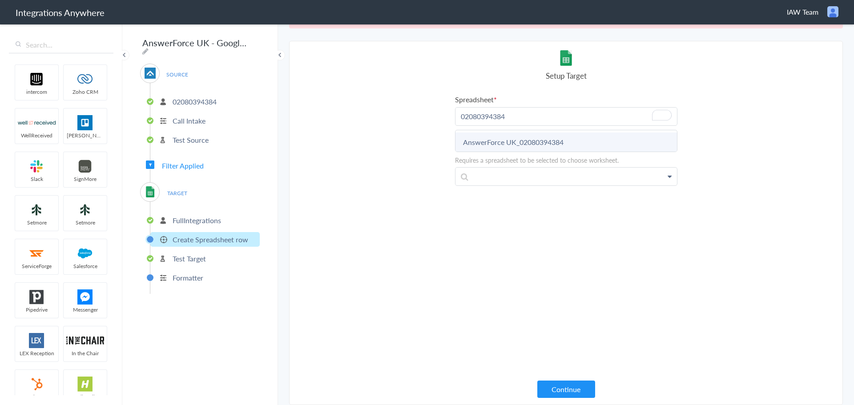
click at [517, 141] on link "AnswerForce UK_02080394384" at bounding box center [565, 142] width 221 height 19
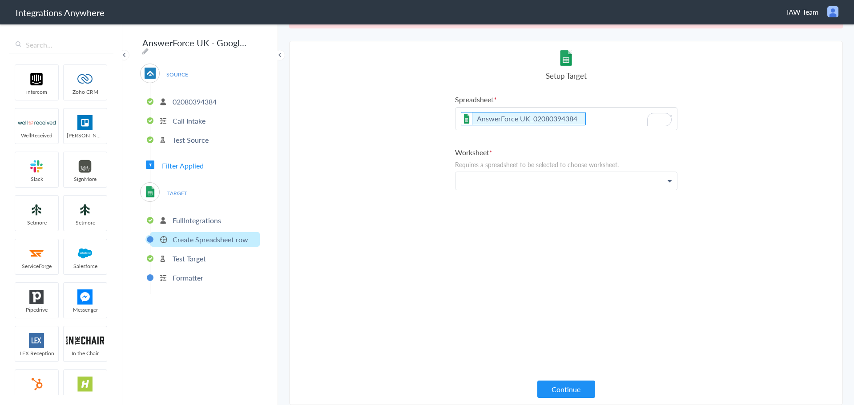
click at [510, 173] on p at bounding box center [565, 181] width 221 height 18
click at [512, 223] on link "Calls Business Hours" at bounding box center [565, 225] width 221 height 19
click at [506, 234] on p at bounding box center [565, 234] width 221 height 18
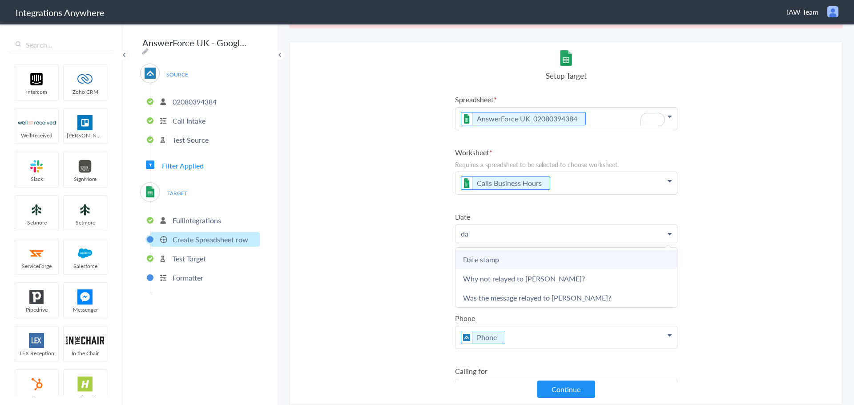
click at [513, 259] on link "Date stamp" at bounding box center [565, 259] width 221 height 19
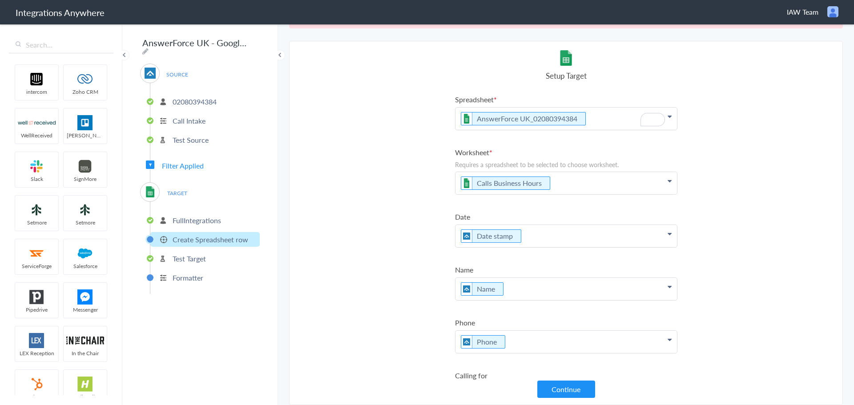
scroll to position [178, 0]
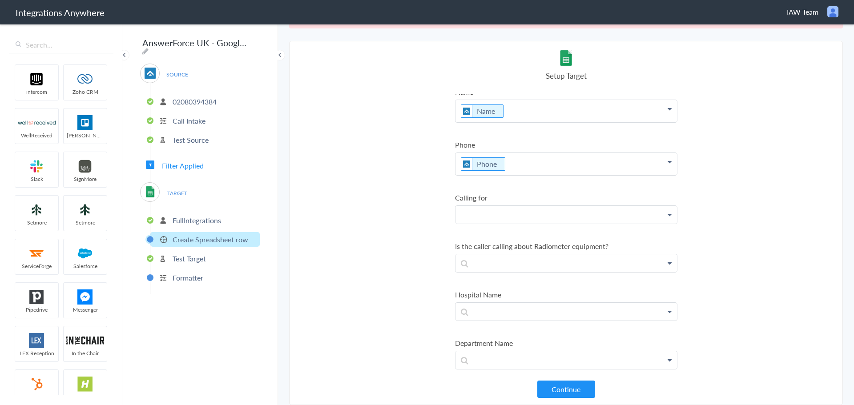
click at [516, 211] on p at bounding box center [565, 215] width 221 height 18
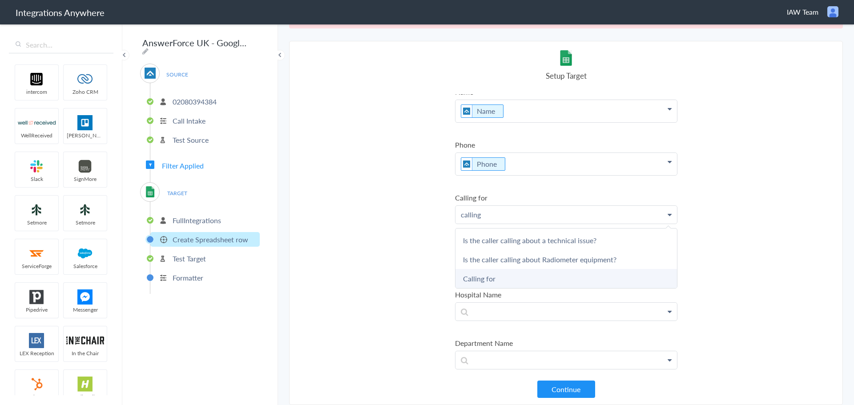
click at [508, 278] on link "Calling for" at bounding box center [565, 278] width 221 height 19
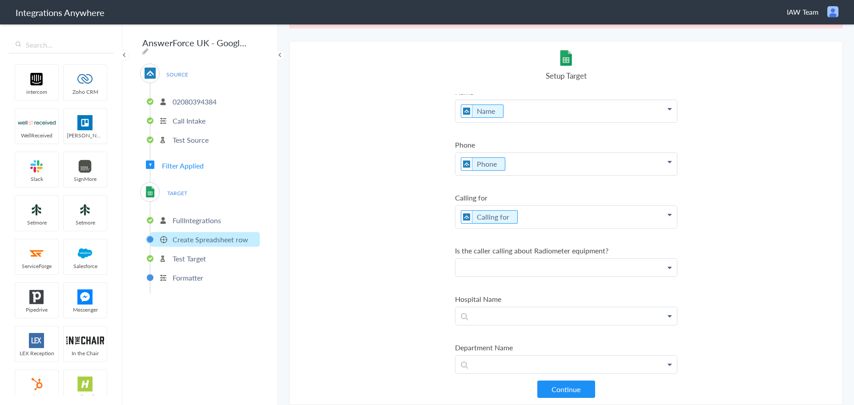
click at [503, 263] on p at bounding box center [565, 268] width 221 height 18
click at [491, 312] on link "Is the caller calling about Radiometer equipment?" at bounding box center [565, 312] width 221 height 19
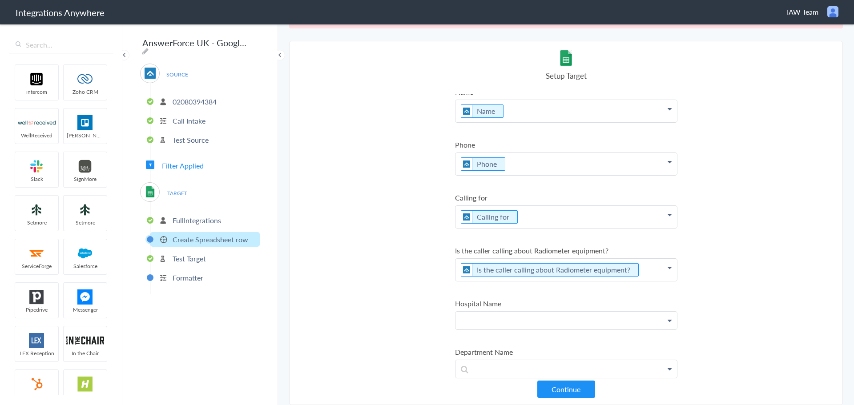
click at [490, 320] on p at bounding box center [565, 321] width 221 height 18
click at [495, 343] on link "Hospital Name" at bounding box center [565, 346] width 221 height 19
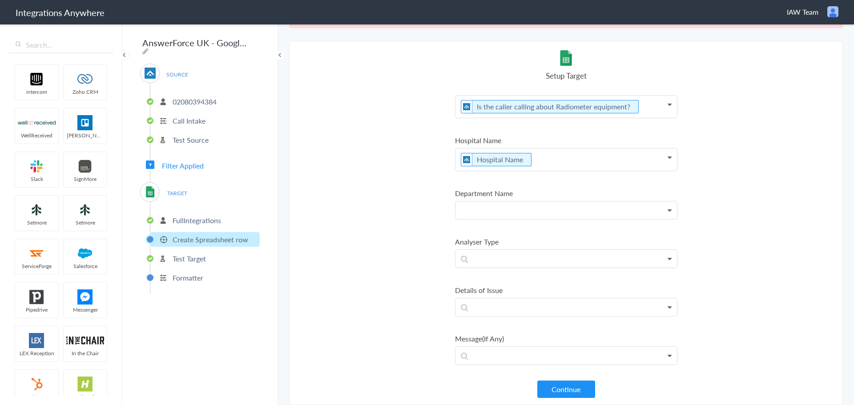
click at [492, 210] on p at bounding box center [565, 210] width 221 height 18
click at [491, 240] on link "Department Name" at bounding box center [565, 235] width 221 height 19
click at [491, 266] on p at bounding box center [565, 263] width 221 height 18
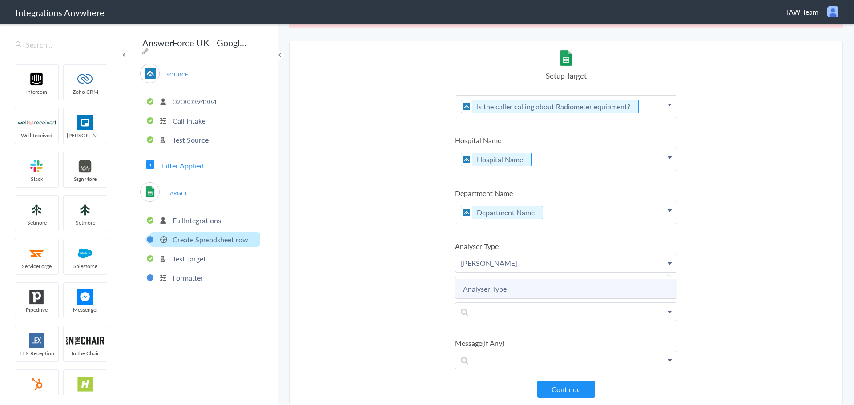
click at [495, 288] on link "Analyser Type" at bounding box center [565, 288] width 221 height 19
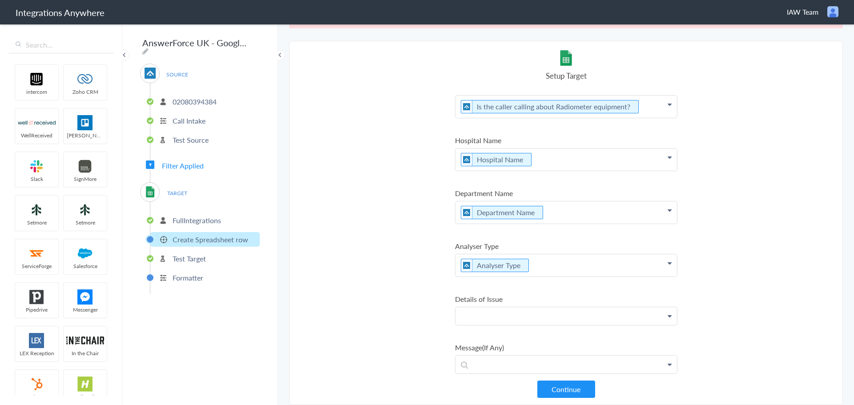
click at [491, 316] on p at bounding box center [565, 316] width 221 height 18
click at [502, 334] on link "Details of Issue" at bounding box center [565, 341] width 221 height 19
click at [493, 365] on p at bounding box center [565, 369] width 221 height 18
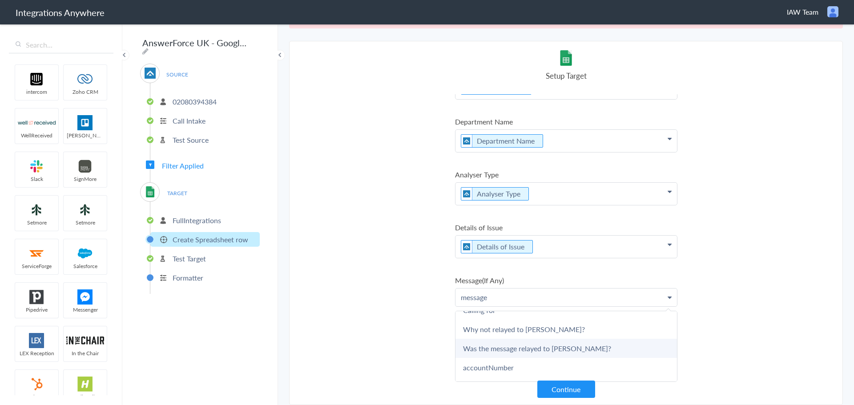
scroll to position [716, 0]
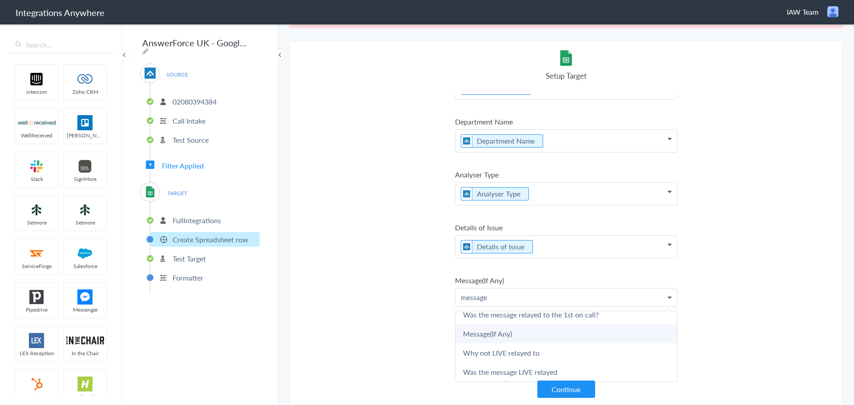
click at [514, 324] on link "Message(If Any)" at bounding box center [565, 333] width 221 height 19
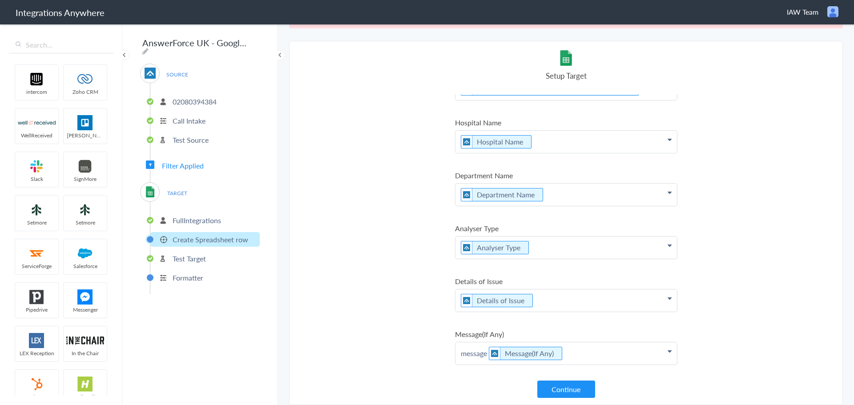
drag, startPoint x: 487, startPoint y: 353, endPoint x: 427, endPoint y: 352, distance: 59.2
click at [427, 352] on section "Select Account 02080394384 Rename Delete (a few seconds ago) 8779073848 Rename …" at bounding box center [566, 223] width 554 height 364
click at [564, 389] on button "Continue" at bounding box center [566, 389] width 58 height 17
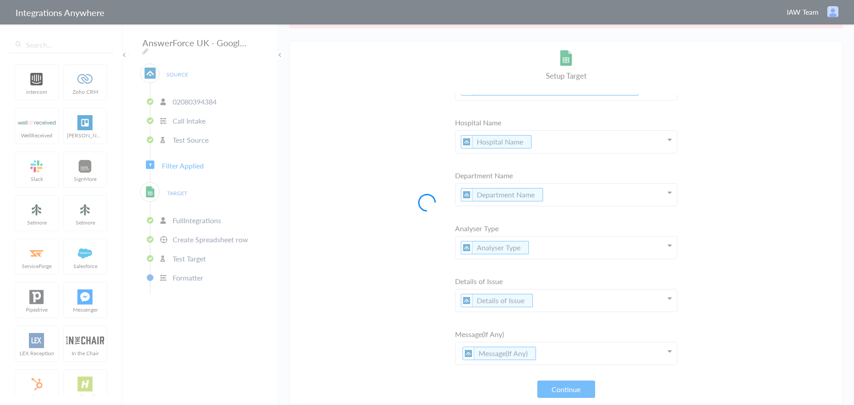
scroll to position [0, 0]
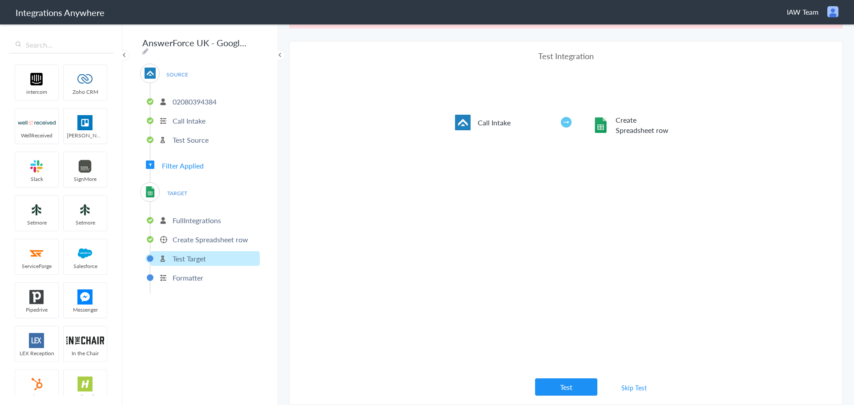
click at [563, 389] on button "Test" at bounding box center [566, 386] width 62 height 17
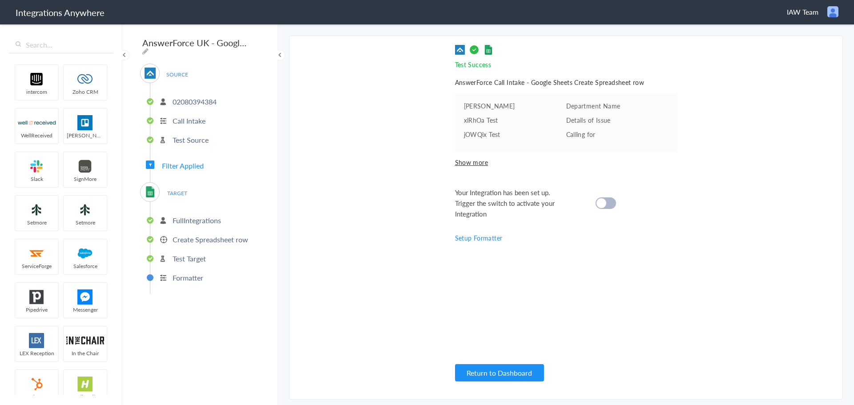
click at [188, 274] on p "Formatter" at bounding box center [188, 278] width 31 height 10
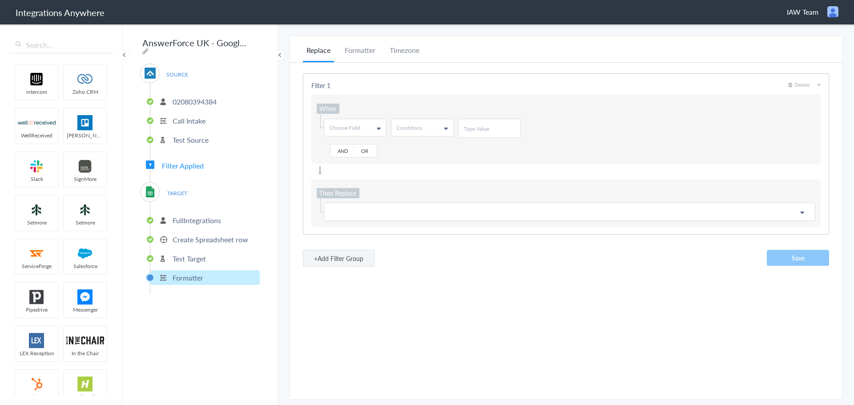
click at [204, 251] on li "Test Target" at bounding box center [204, 258] width 109 height 15
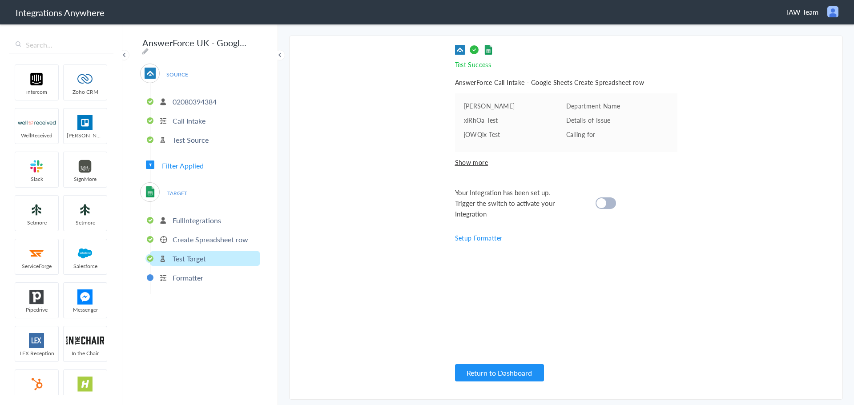
click at [611, 204] on div at bounding box center [606, 203] width 20 height 12
